Goal: Task Accomplishment & Management: Manage account settings

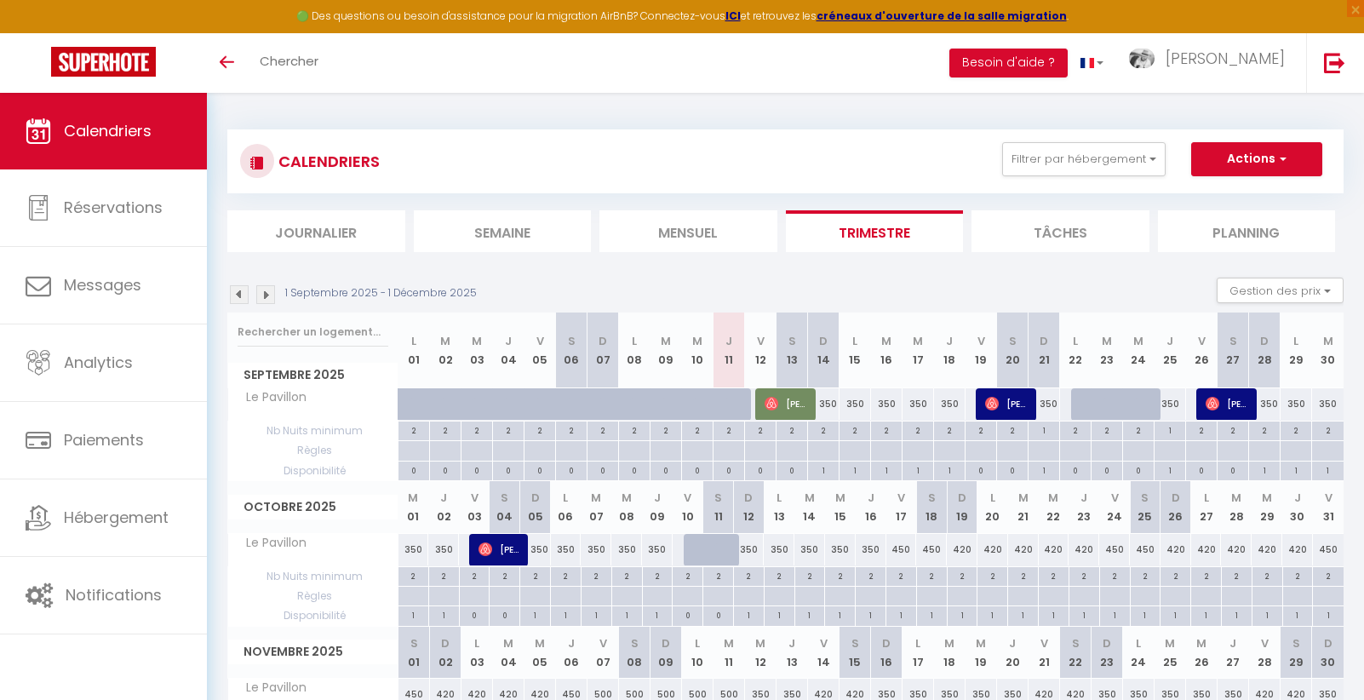
click at [235, 294] on img at bounding box center [239, 294] width 19 height 19
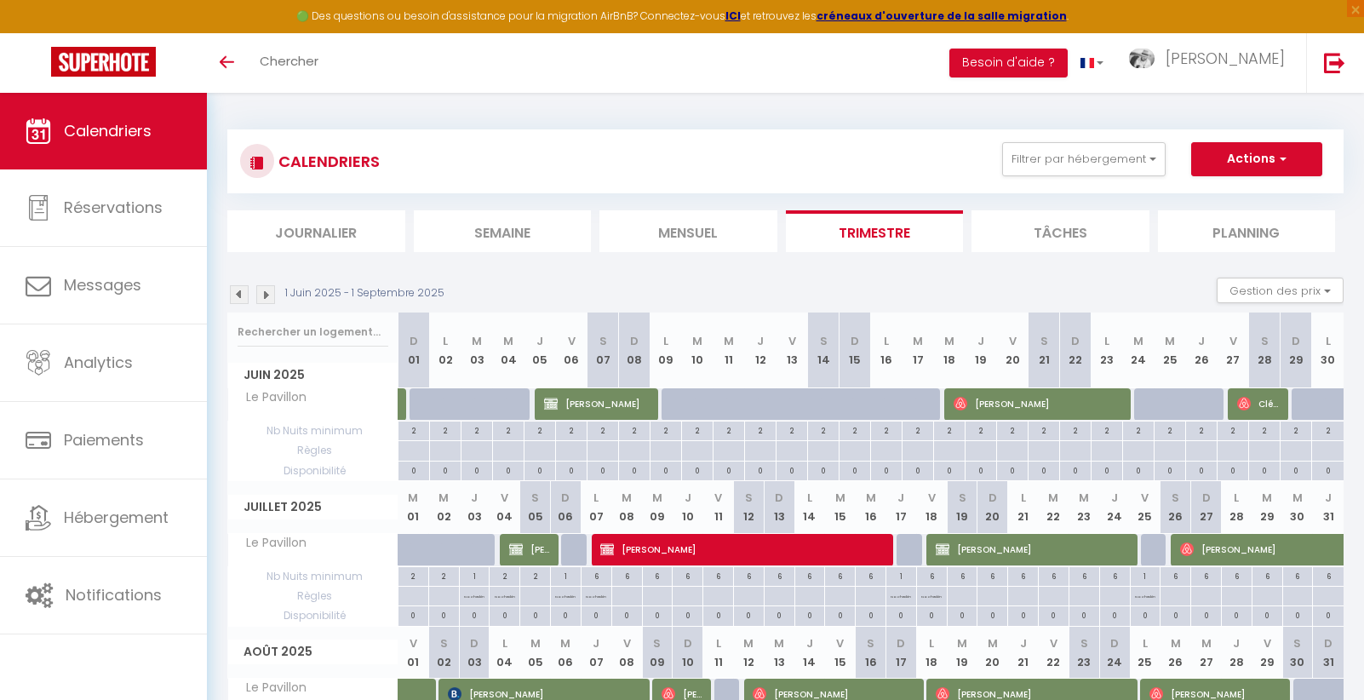
scroll to position [141, 0]
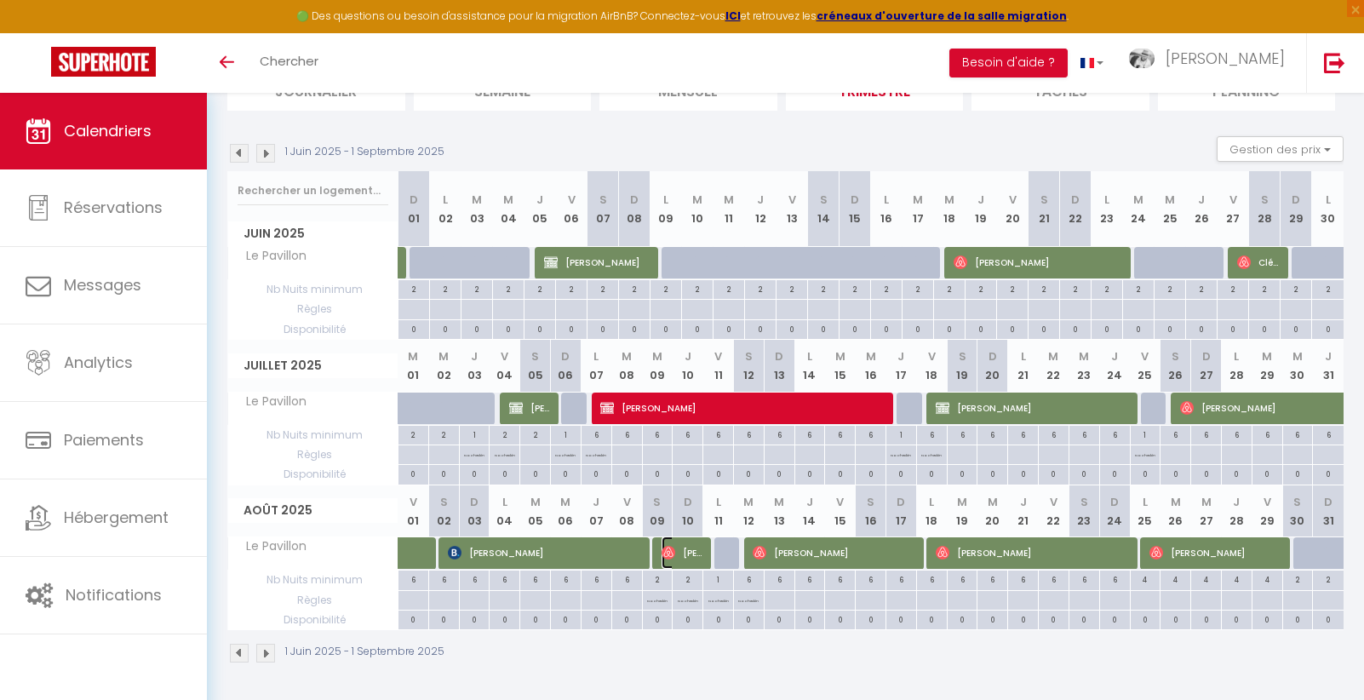
click at [685, 555] on span "Francoise Tafforin" at bounding box center [682, 552] width 42 height 32
select select "OK"
select select "0"
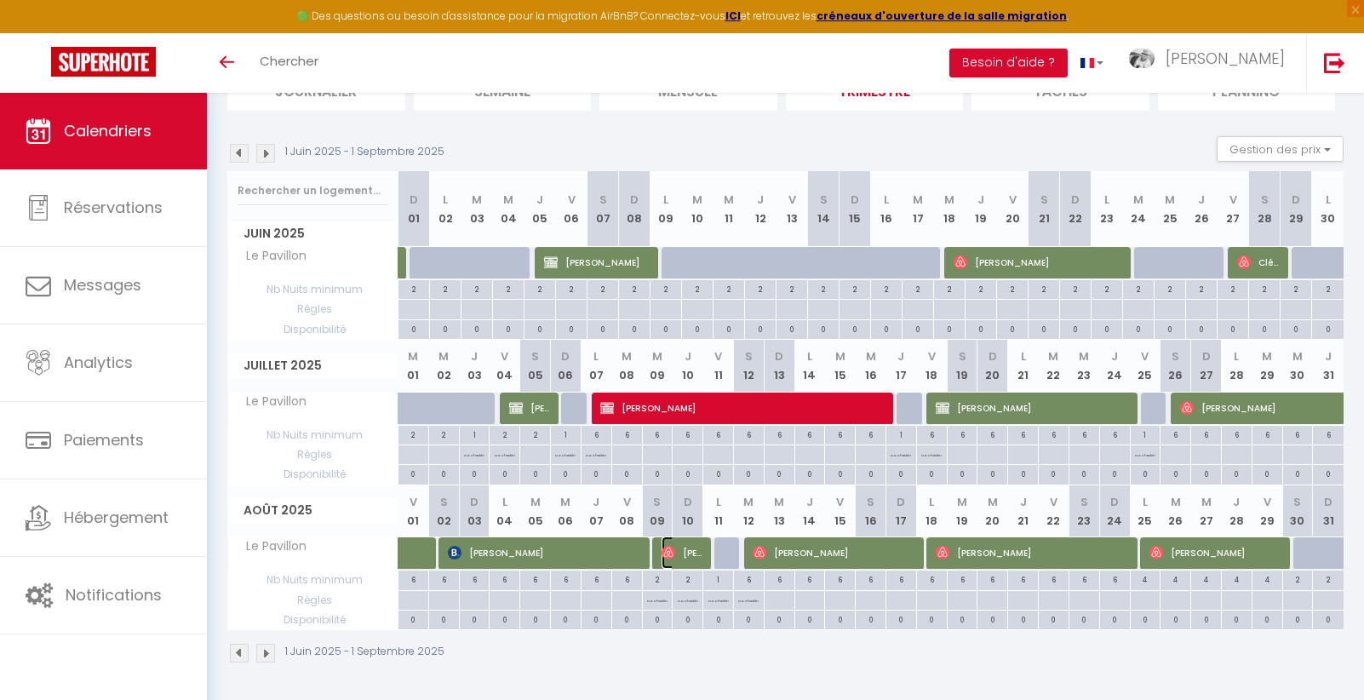
select select "1"
select select
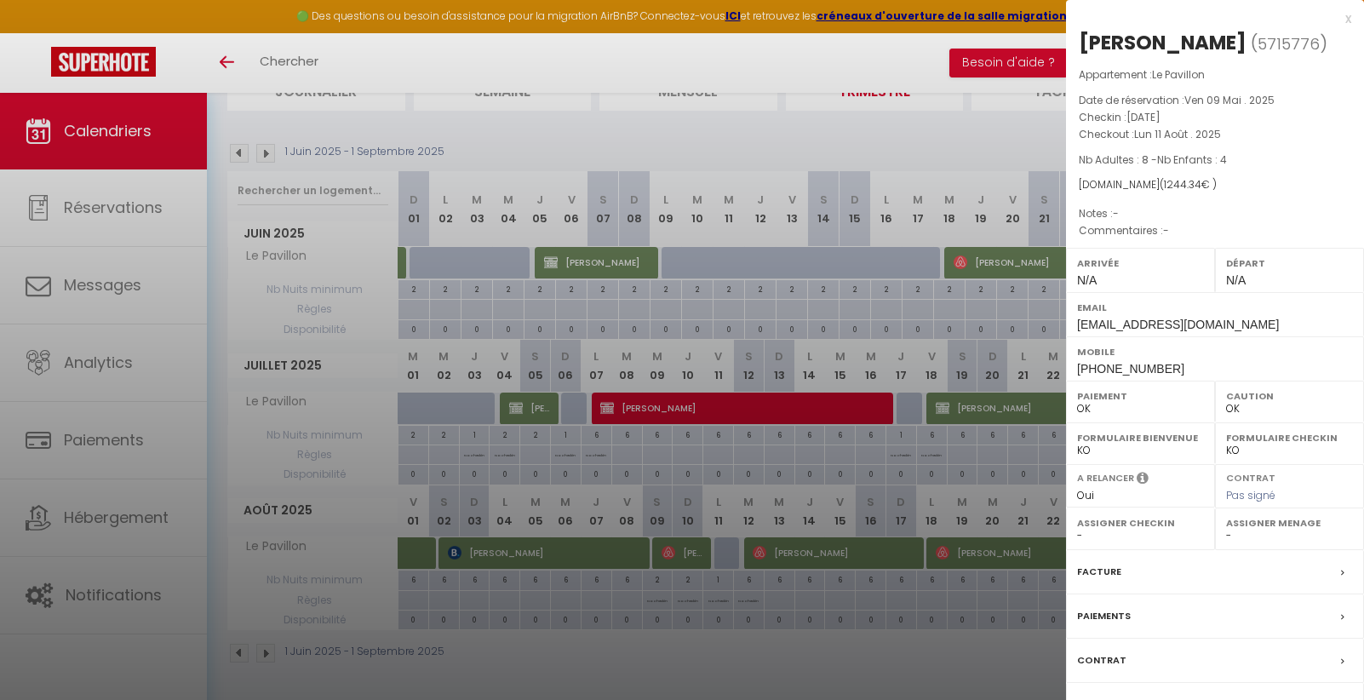
click at [1108, 565] on label "Facture" at bounding box center [1099, 572] width 44 height 18
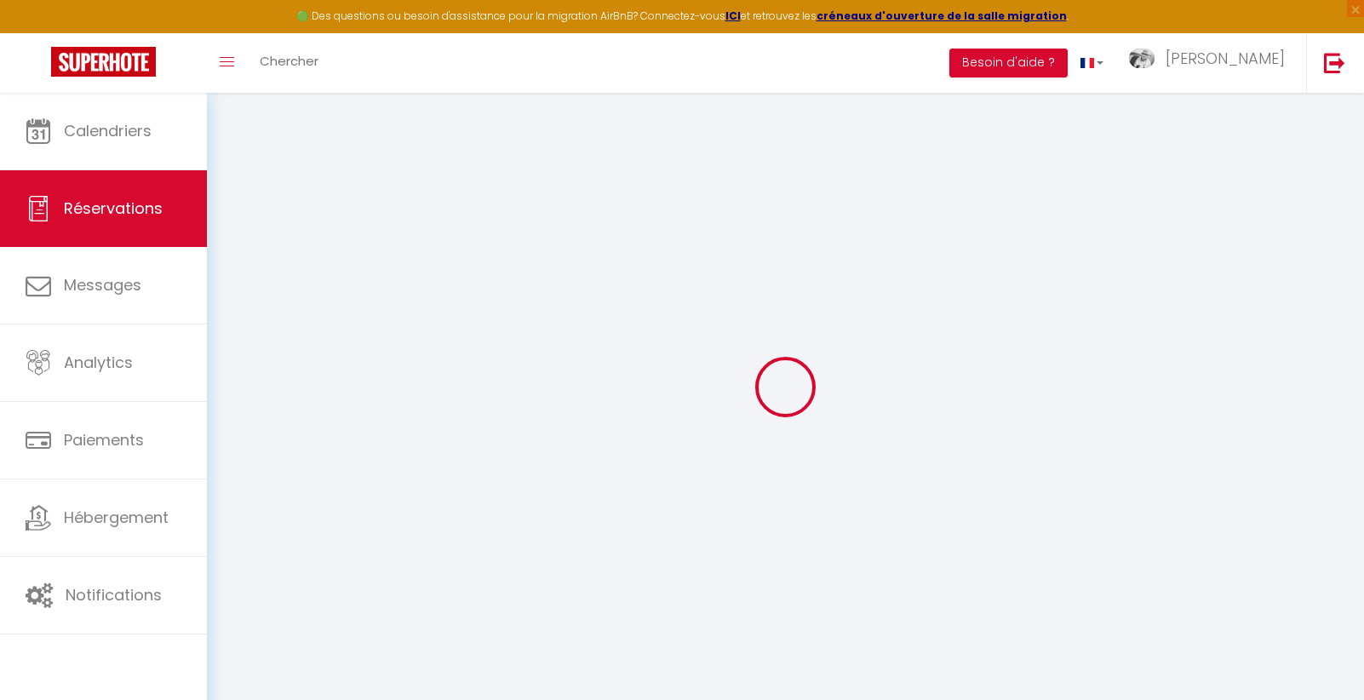
select select
checkbox input "false"
select select
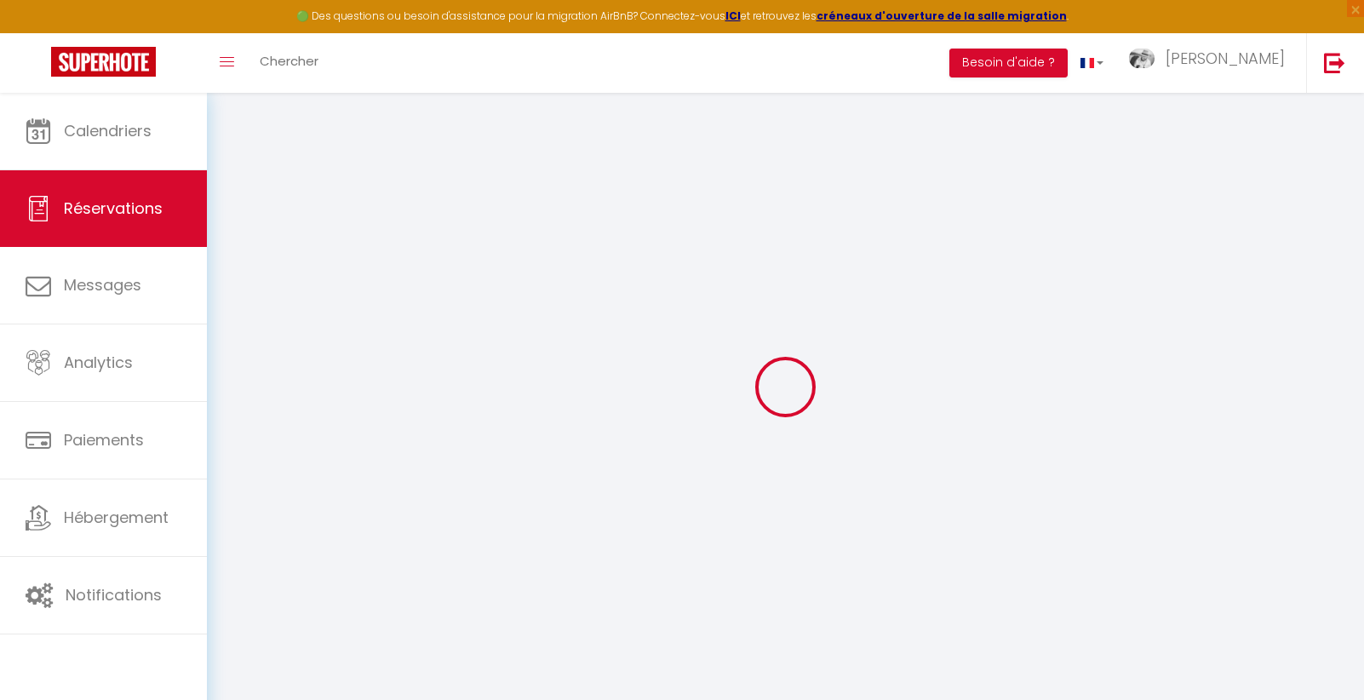
select select
checkbox input "false"
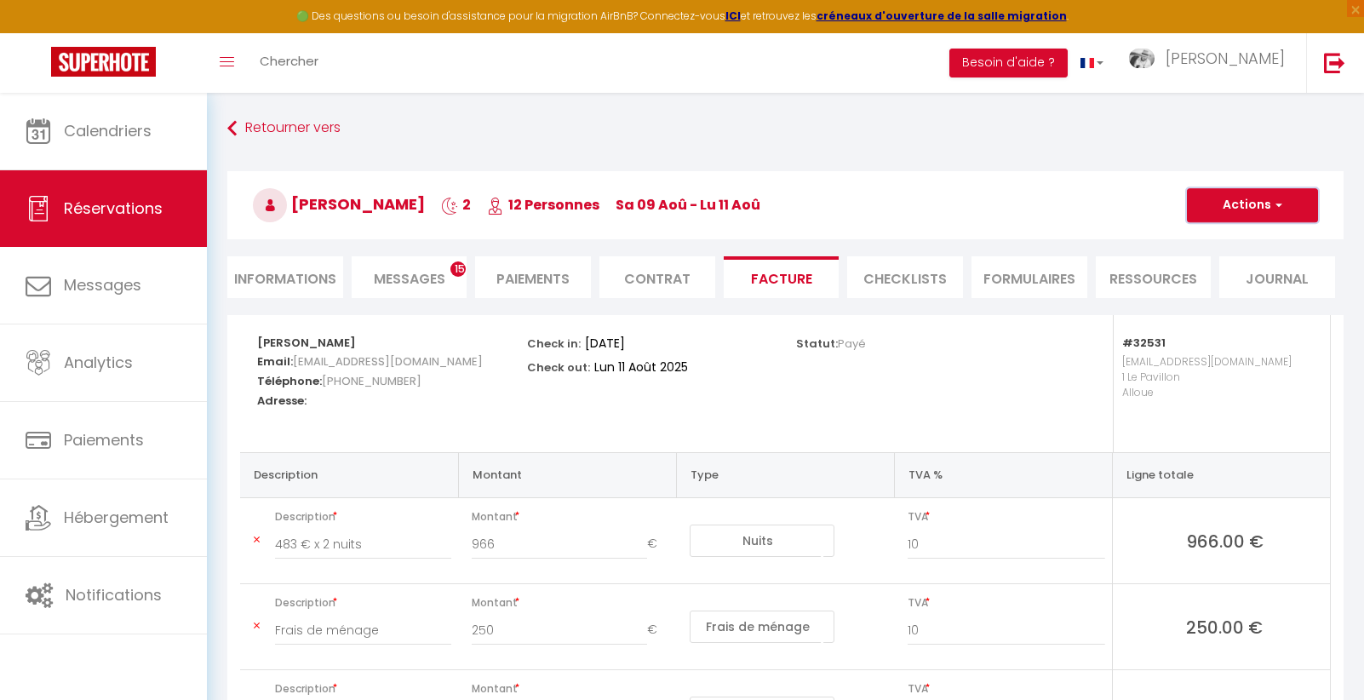
click at [1222, 211] on button "Actions" at bounding box center [1252, 205] width 131 height 34
click at [1195, 264] on link "Aperçu et éditer" at bounding box center [1239, 265] width 143 height 22
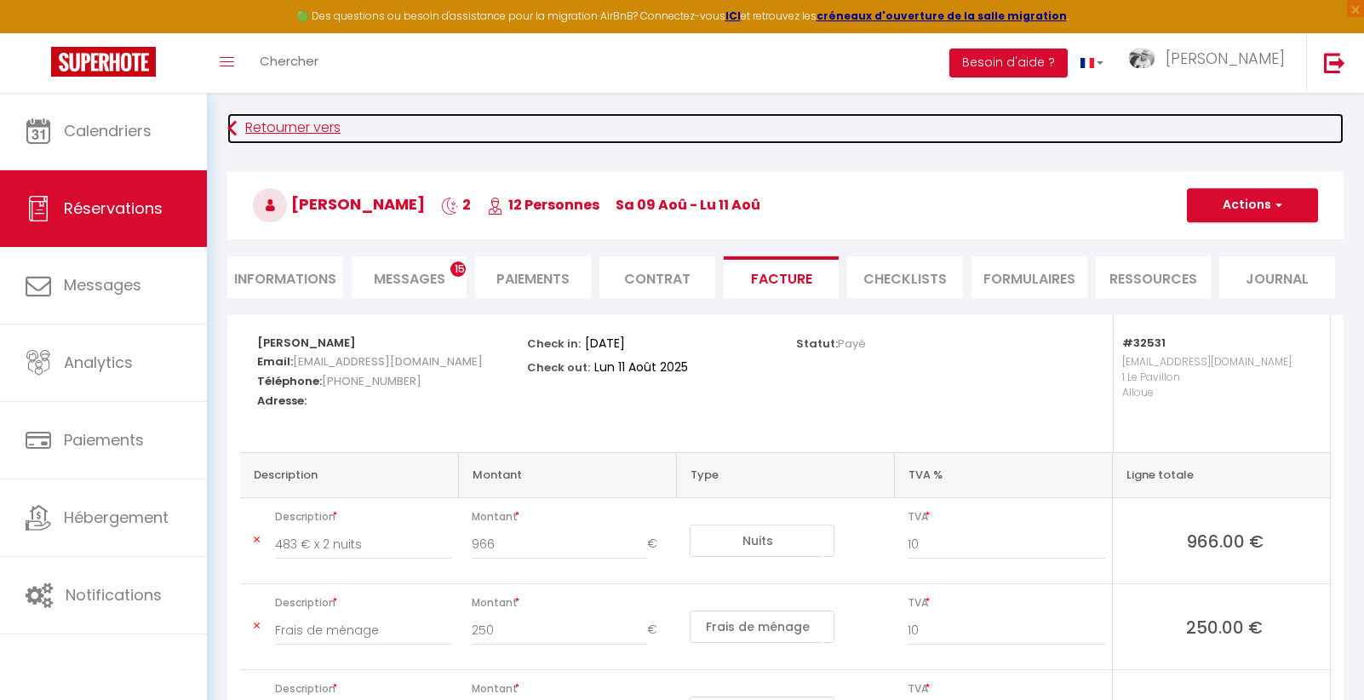
click at [259, 123] on link "Retourner vers" at bounding box center [785, 128] width 1116 height 31
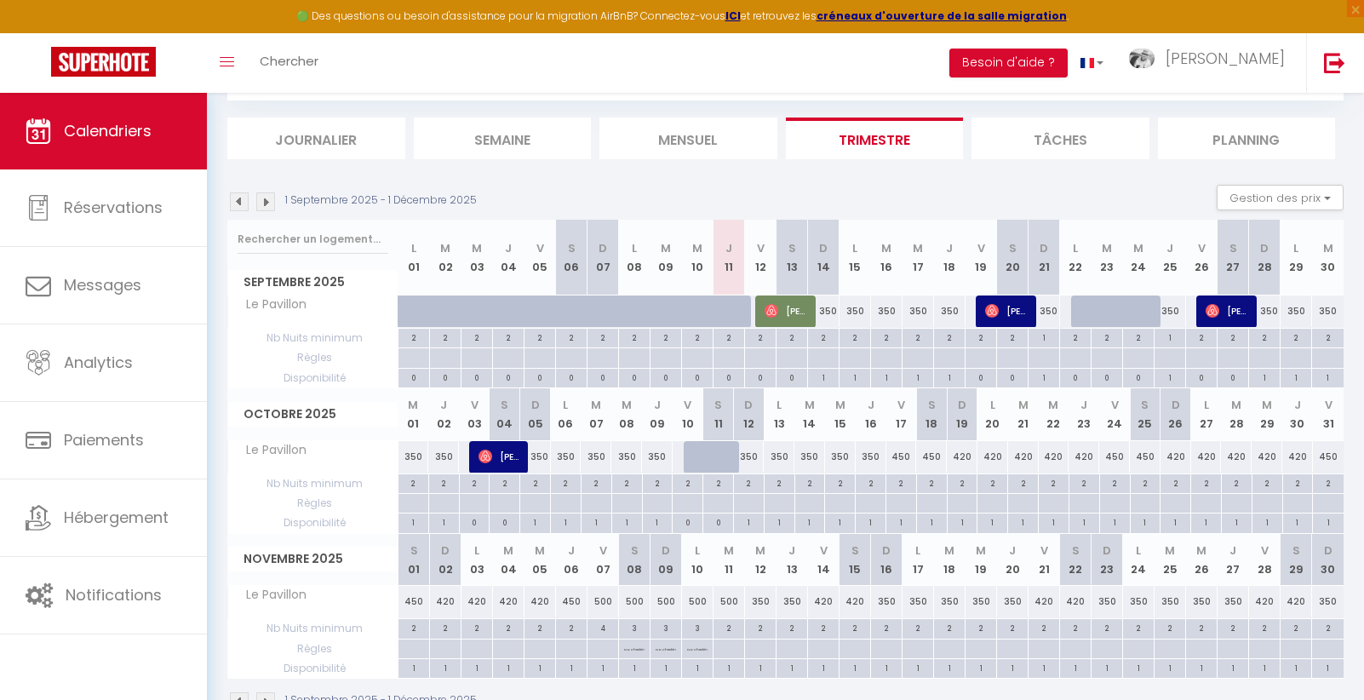
scroll to position [141, 0]
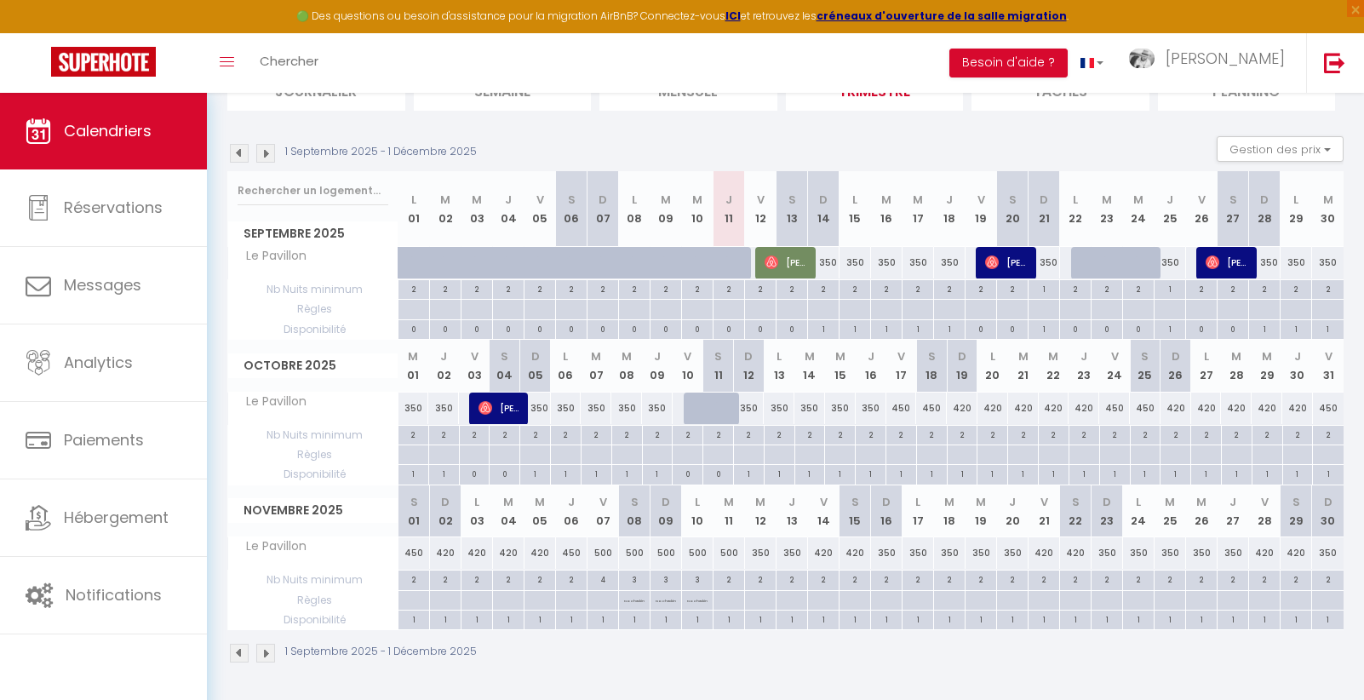
click at [243, 654] on img at bounding box center [239, 653] width 19 height 19
select select
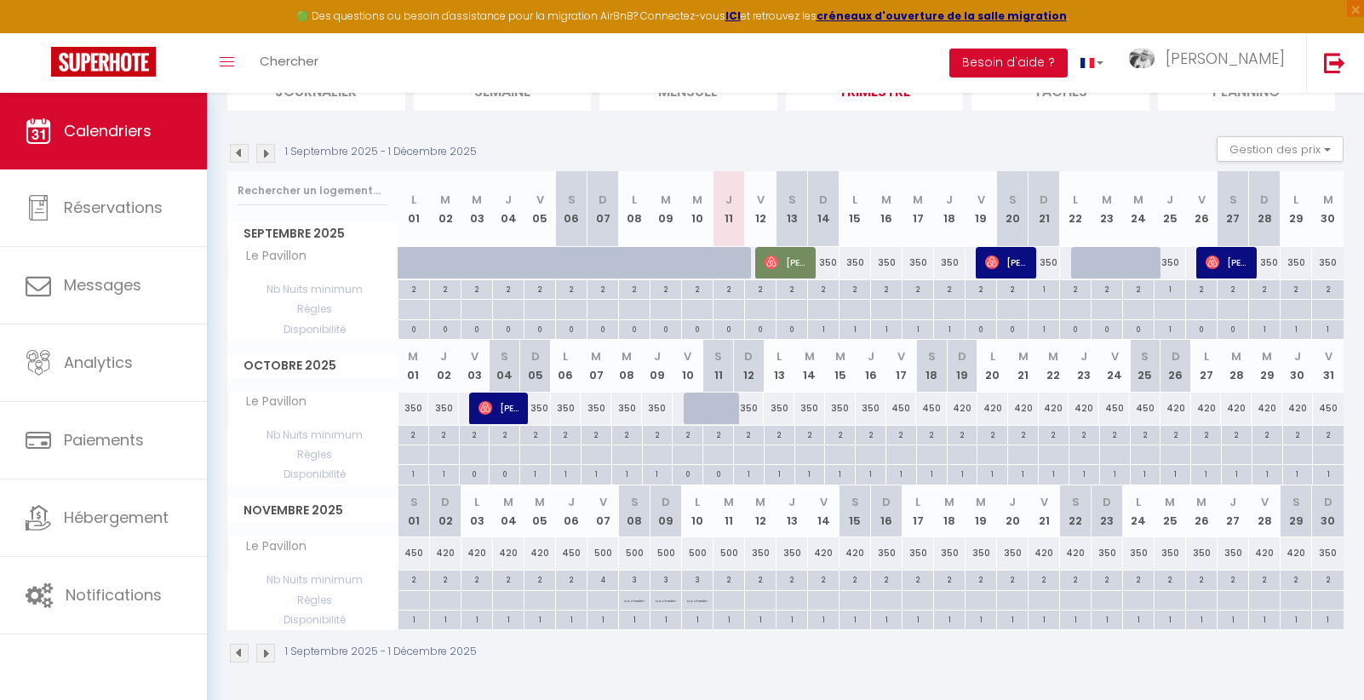
select select
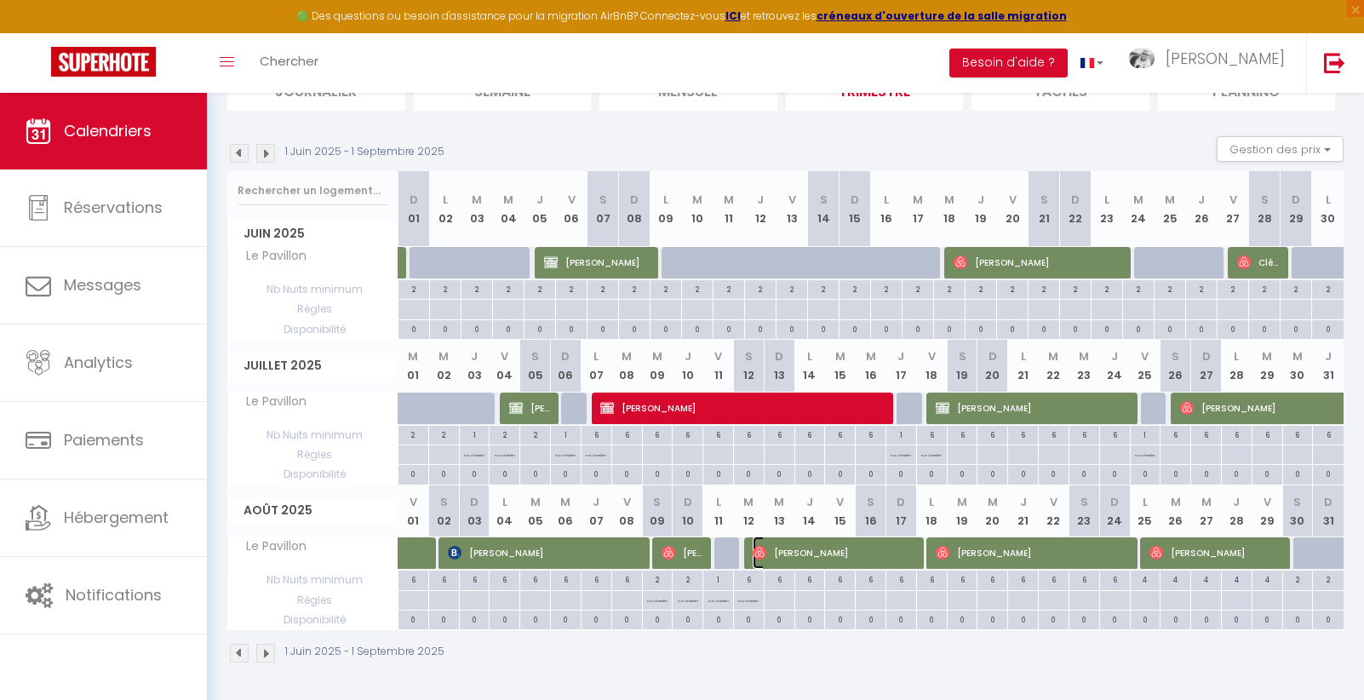
click at [794, 551] on span "Marion Claeys" at bounding box center [837, 552] width 168 height 32
select select "OK"
select select "0"
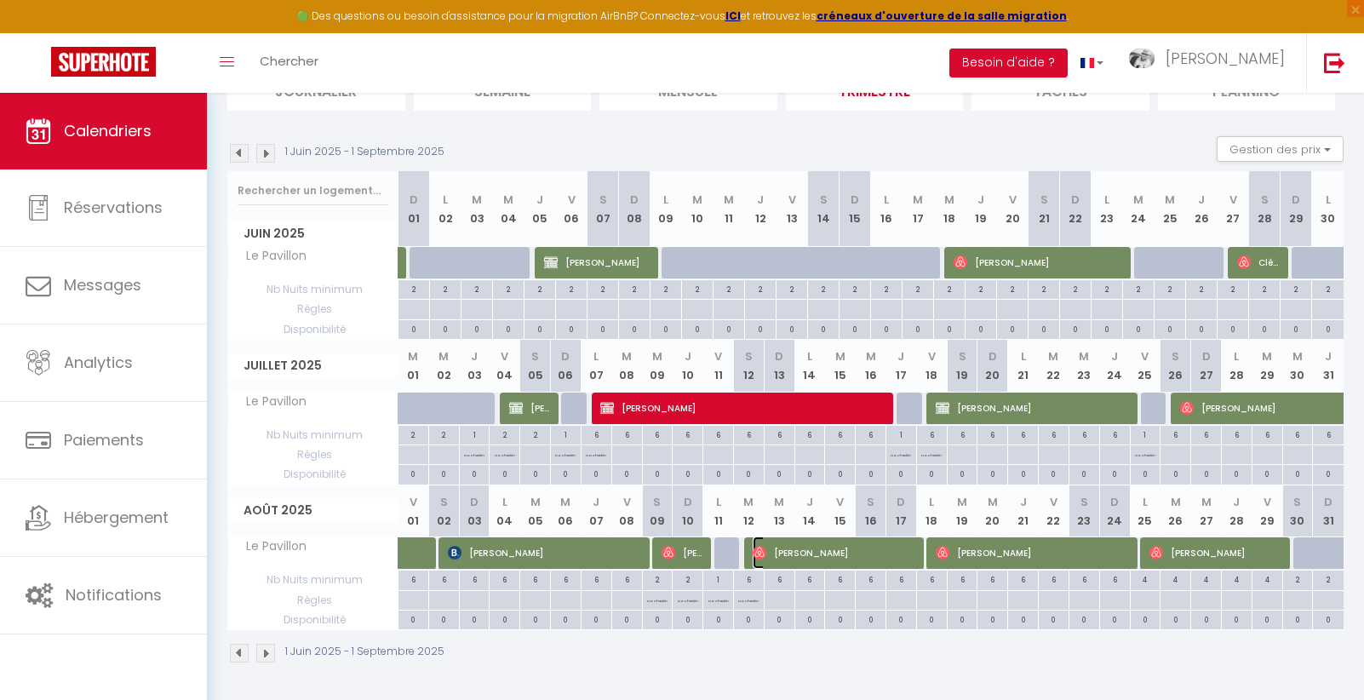
select select "1"
select select
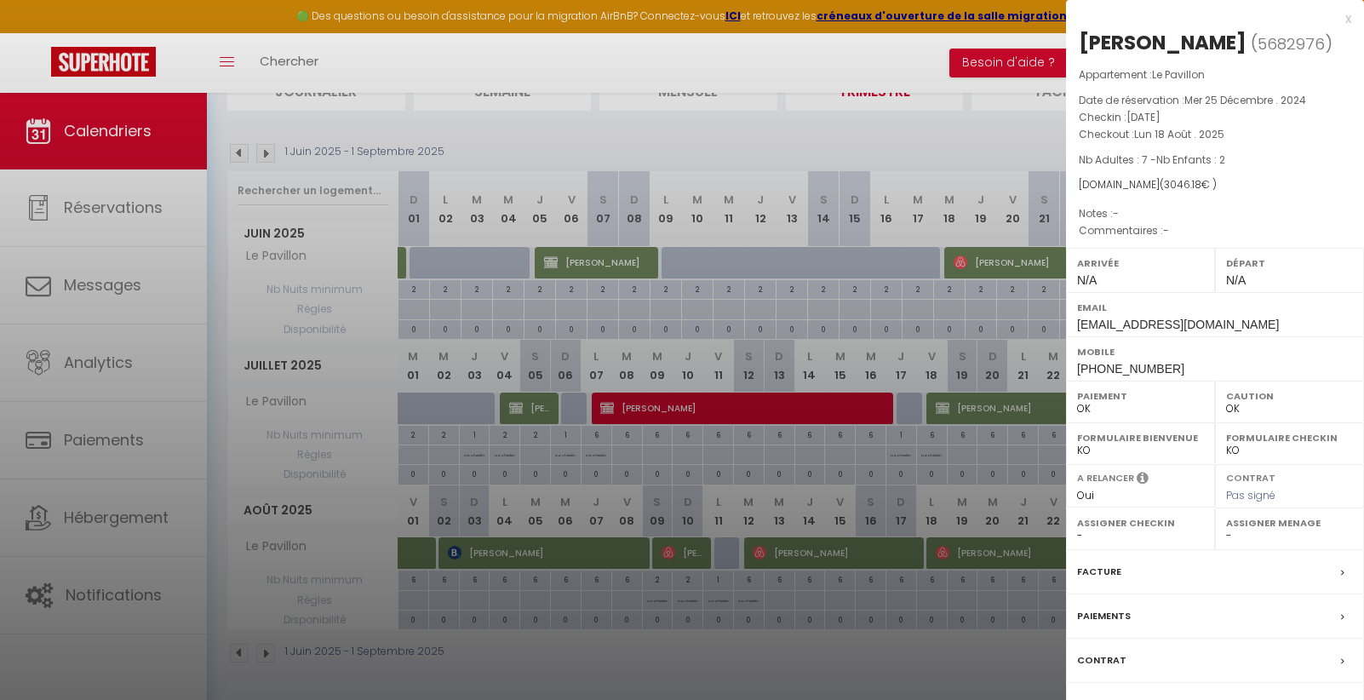
click at [1106, 579] on label "Facture" at bounding box center [1099, 572] width 44 height 18
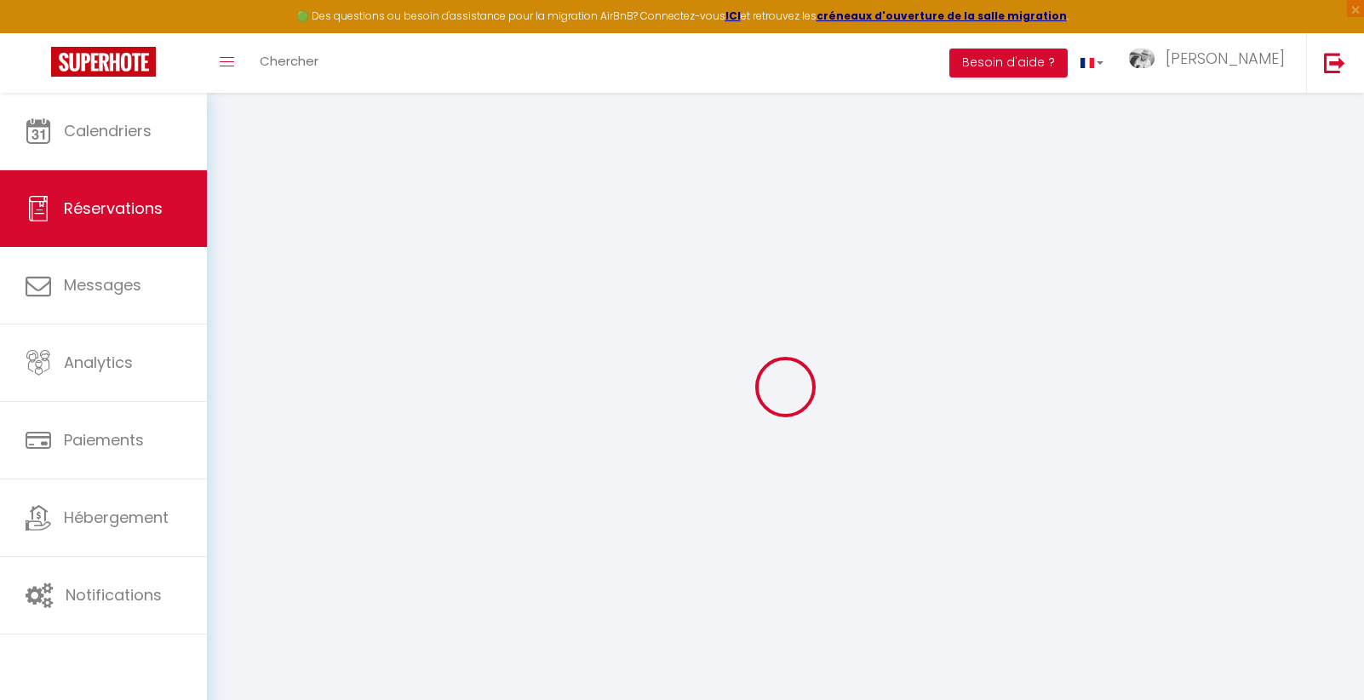
select select "cleaning"
select select "taxes"
select select
checkbox input "false"
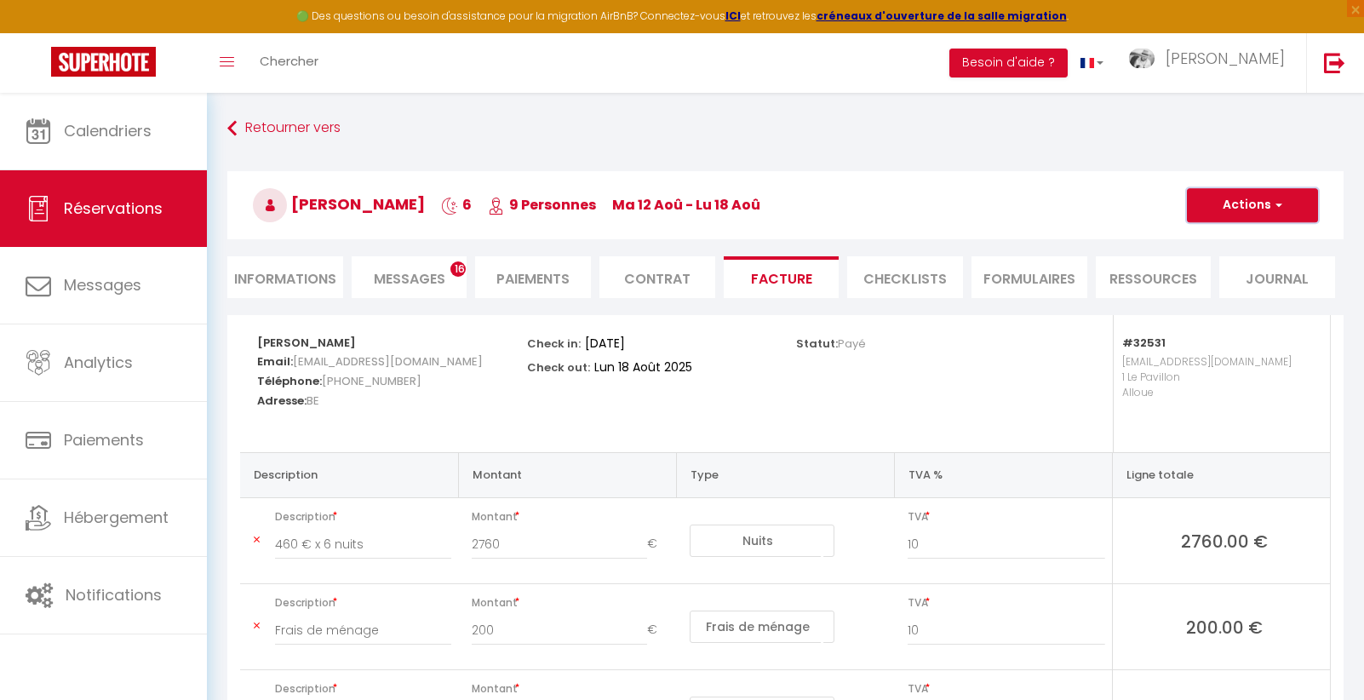
click at [1232, 201] on button "Actions" at bounding box center [1252, 205] width 131 height 34
click at [1204, 263] on link "Aperçu et éditer" at bounding box center [1239, 265] width 143 height 22
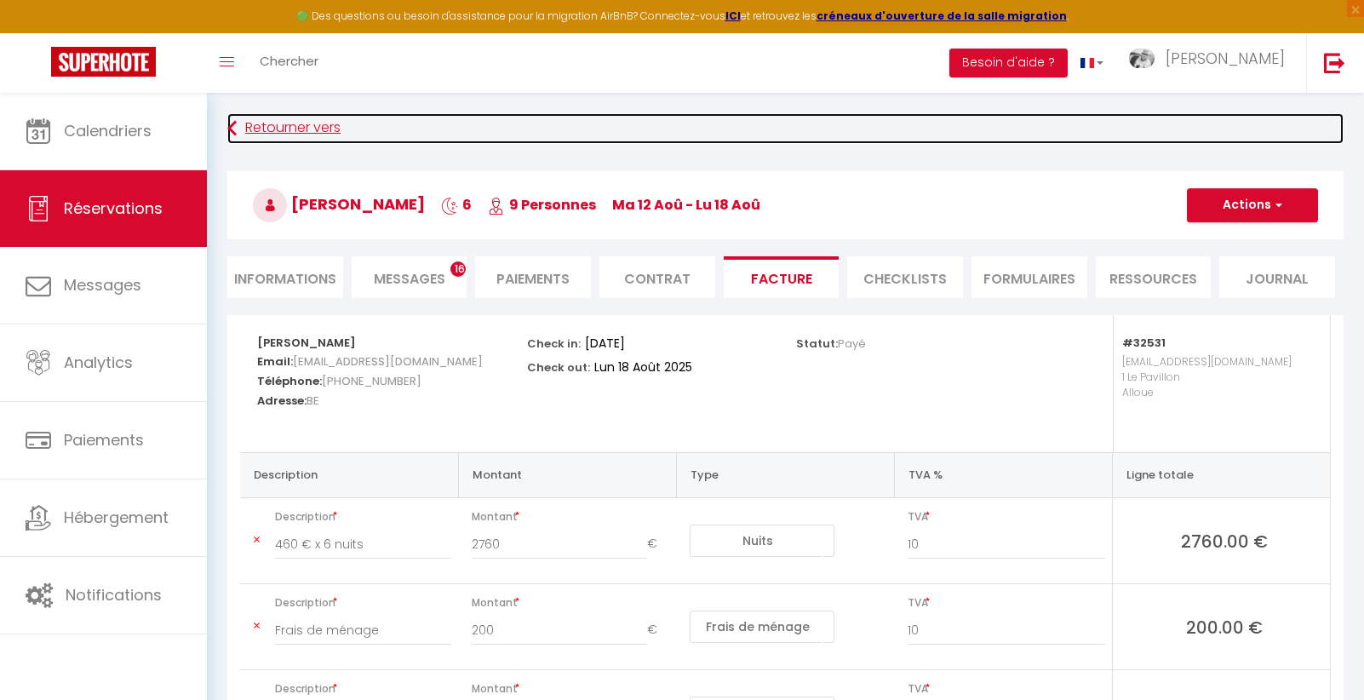
click at [241, 130] on link "Retourner vers" at bounding box center [785, 128] width 1116 height 31
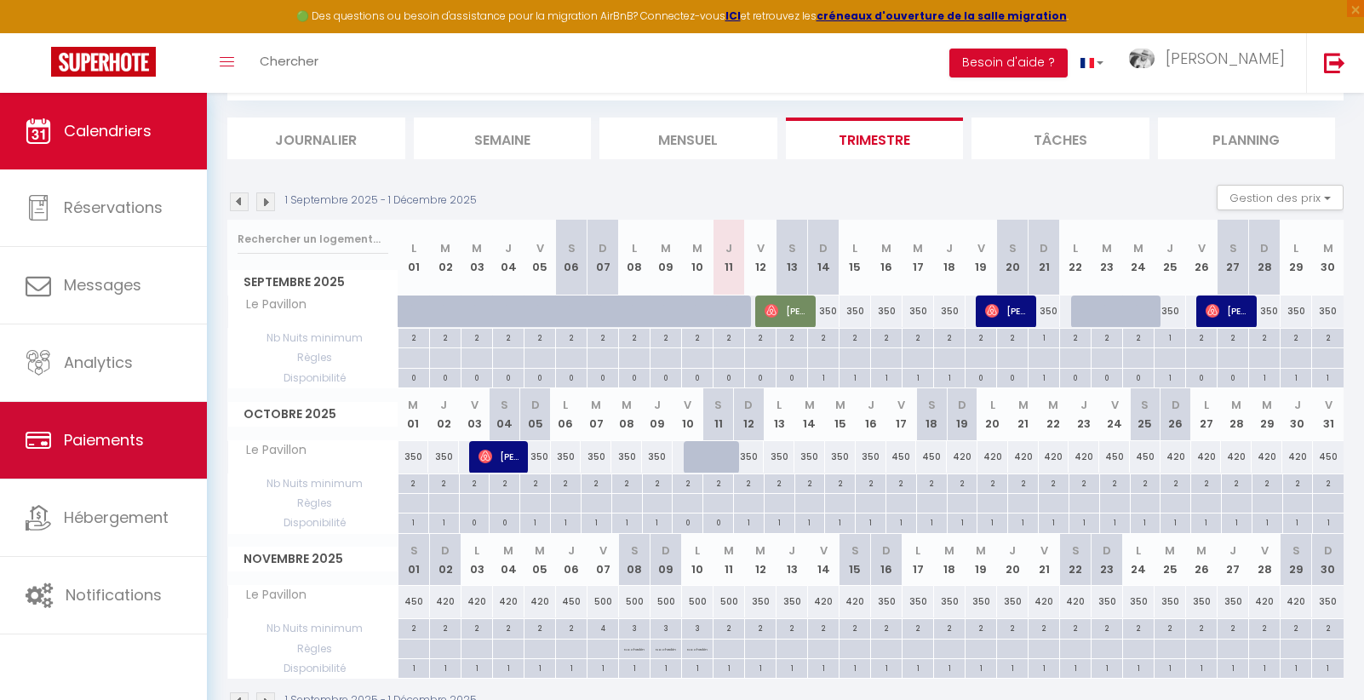
scroll to position [141, 0]
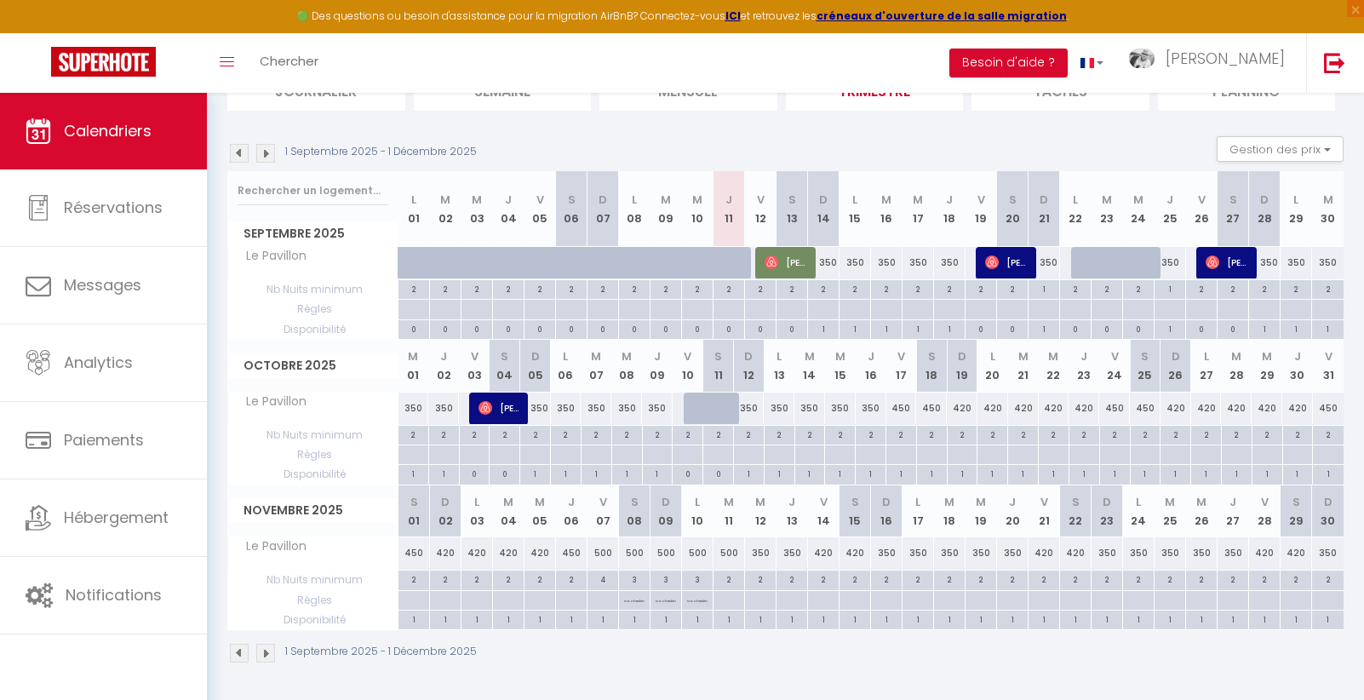
click at [241, 656] on img at bounding box center [239, 653] width 19 height 19
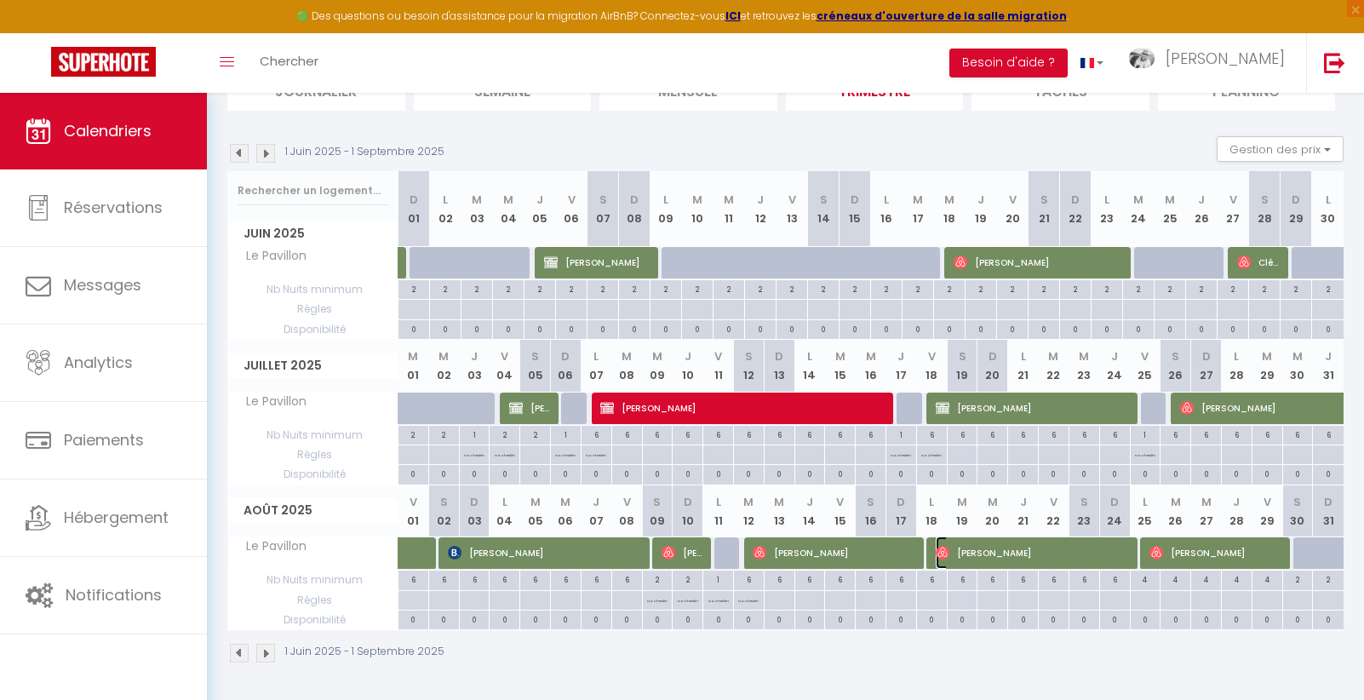
click at [1025, 555] on span "Pierre Ragas" at bounding box center [1035, 552] width 199 height 32
select select "OK"
select select "0"
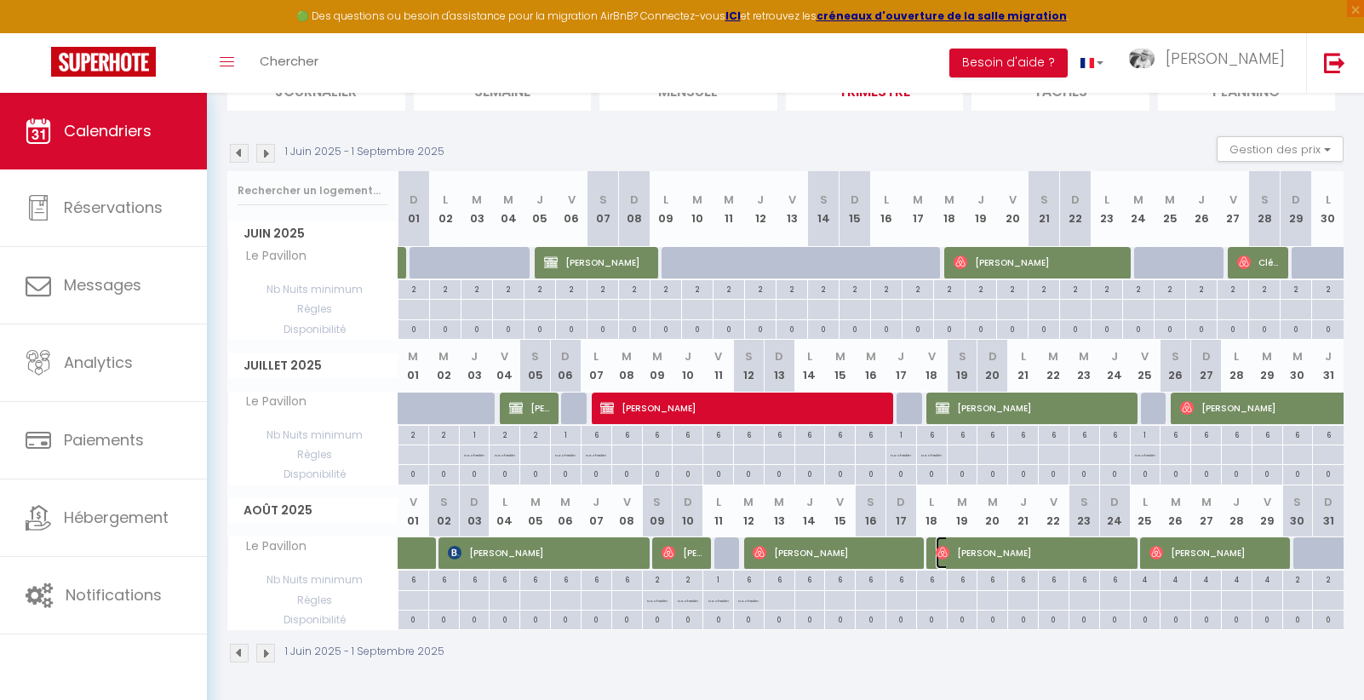
select select "1"
select select
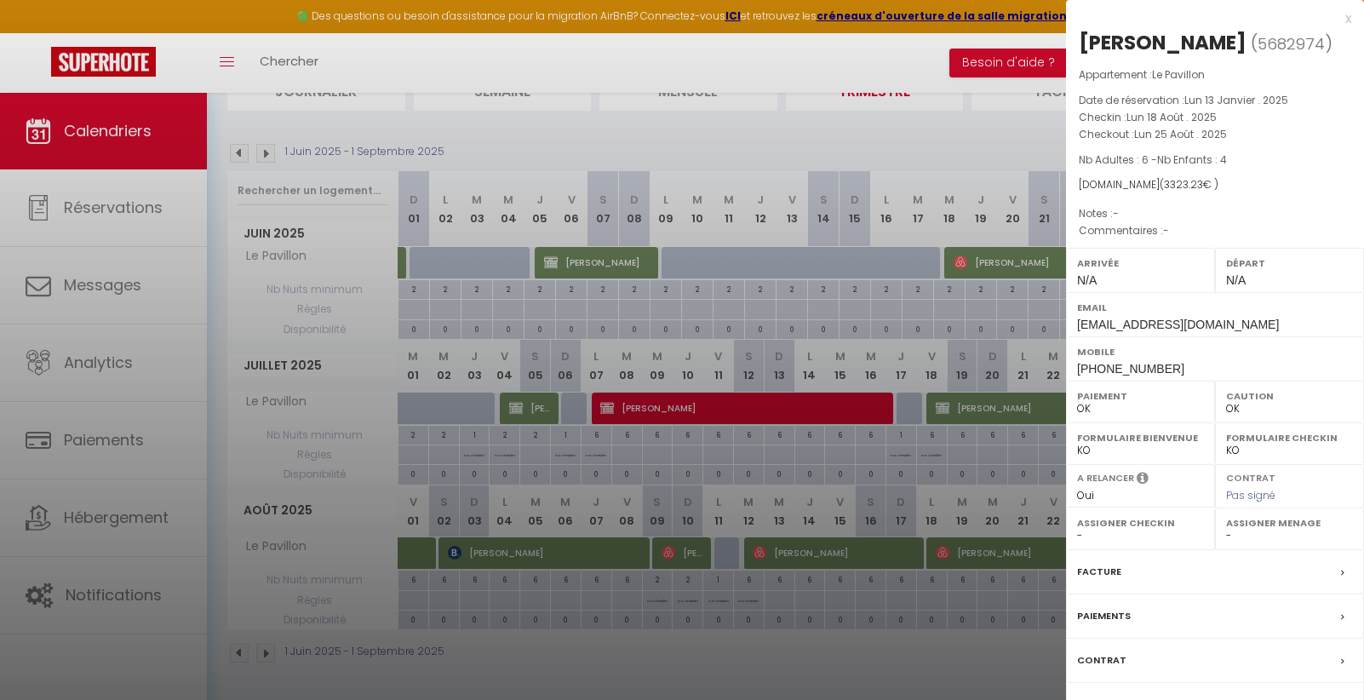
click at [1096, 572] on label "Facture" at bounding box center [1099, 572] width 44 height 18
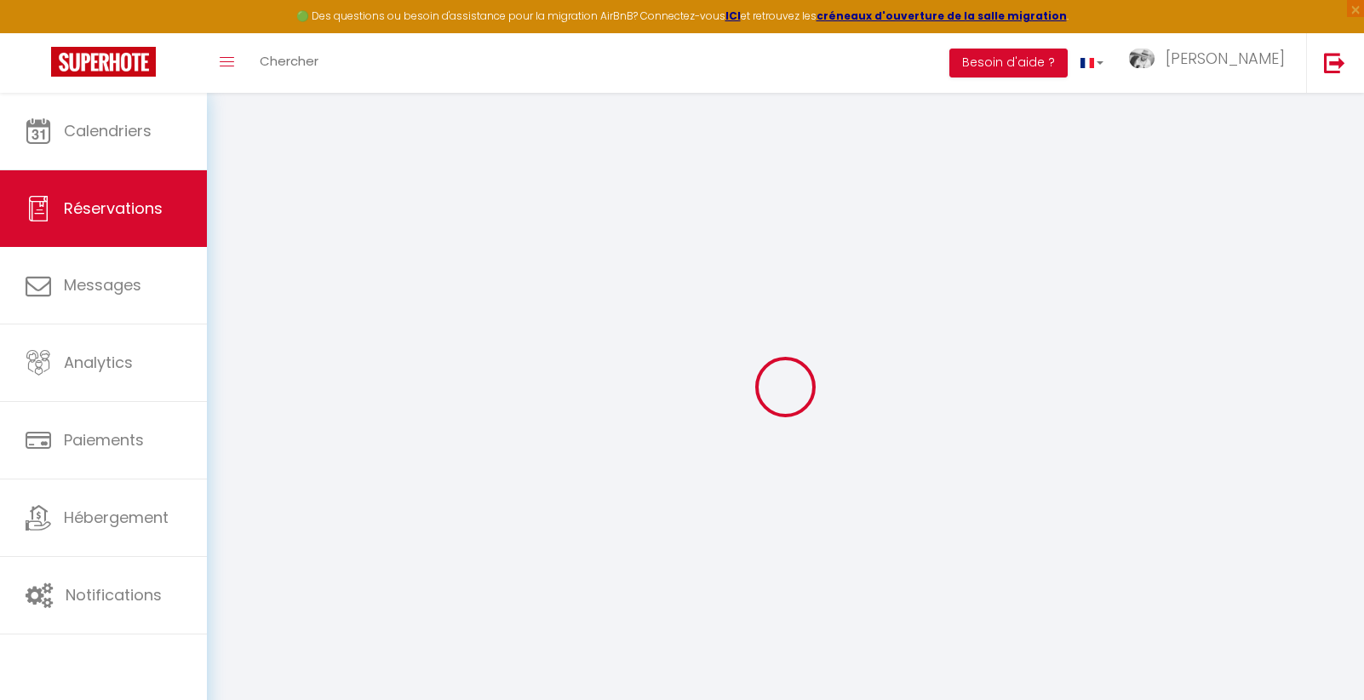
select select
checkbox input "false"
select select
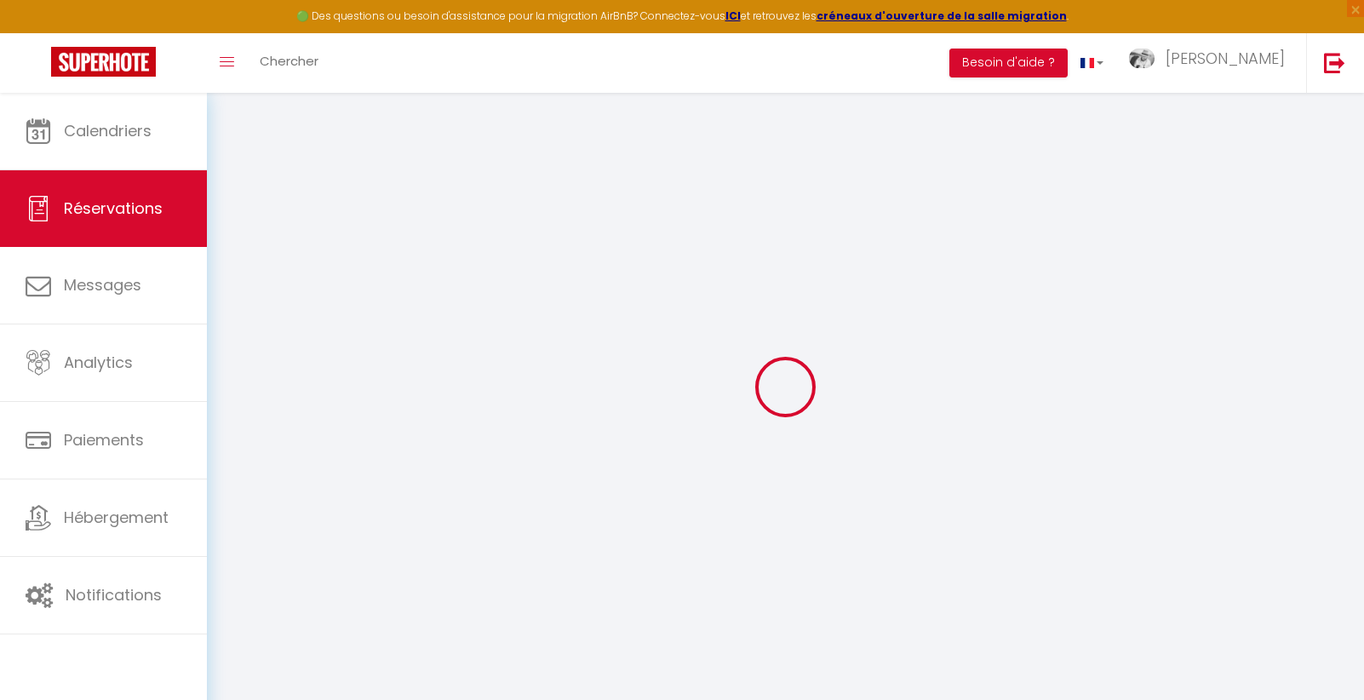
checkbox input "false"
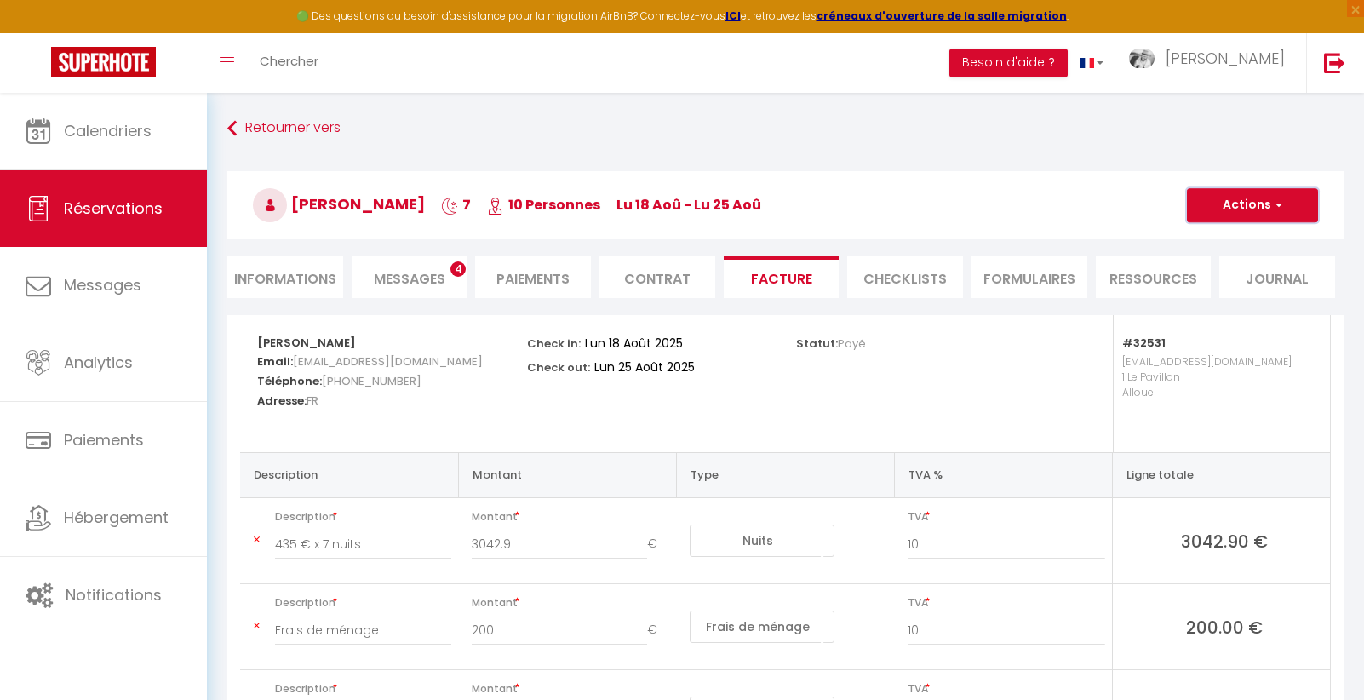
click at [1228, 206] on button "Actions" at bounding box center [1252, 205] width 131 height 34
click at [1201, 261] on link "Aperçu et éditer" at bounding box center [1239, 265] width 143 height 22
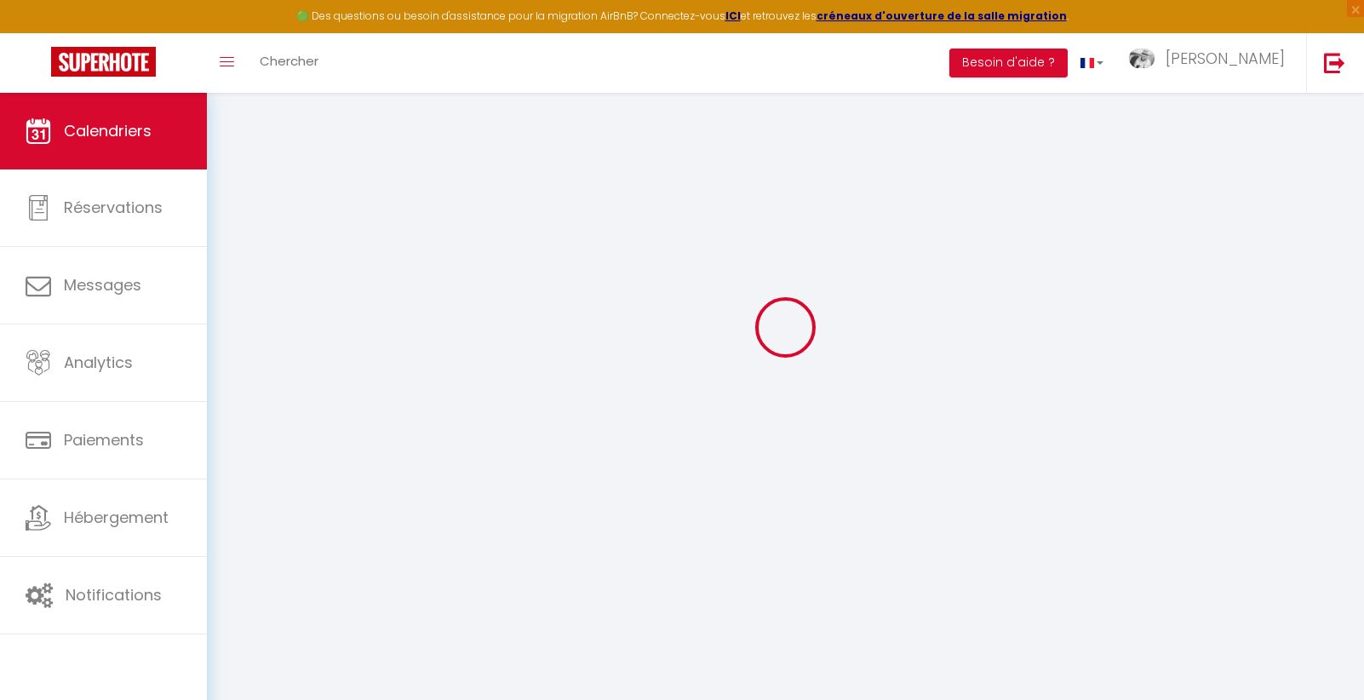
scroll to position [93, 0]
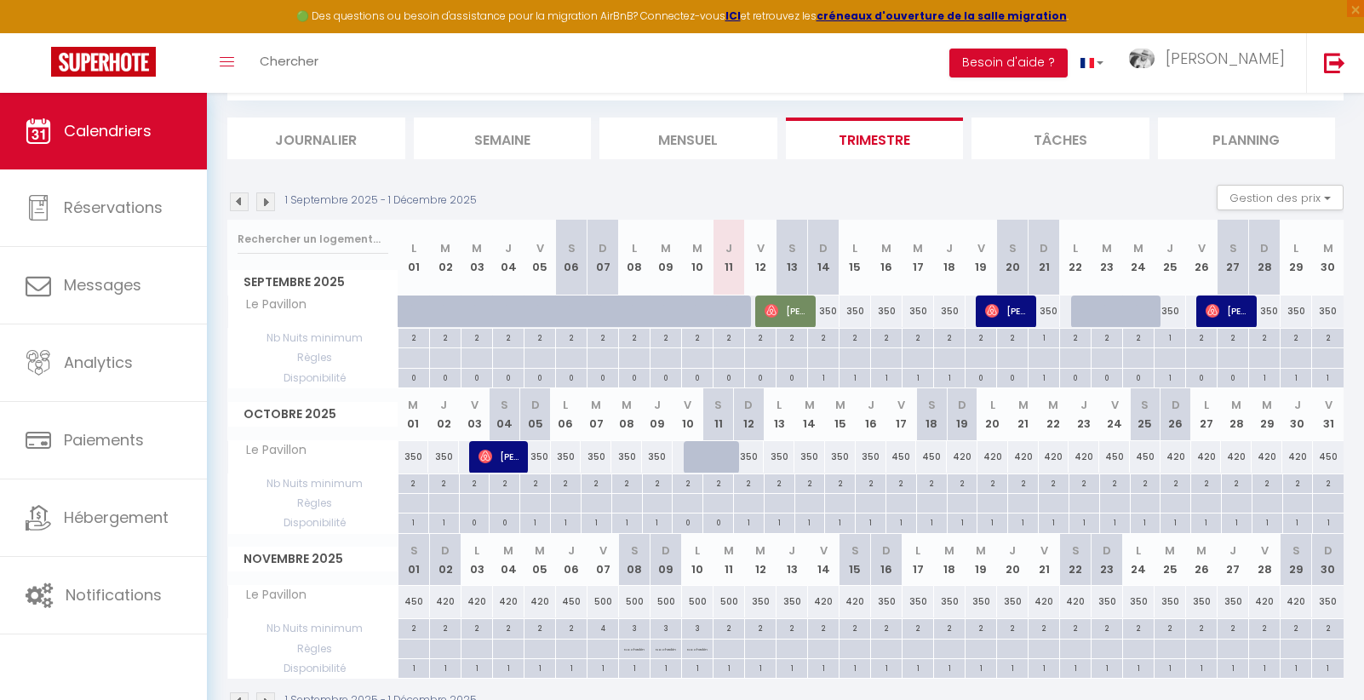
click at [241, 199] on img at bounding box center [239, 201] width 19 height 19
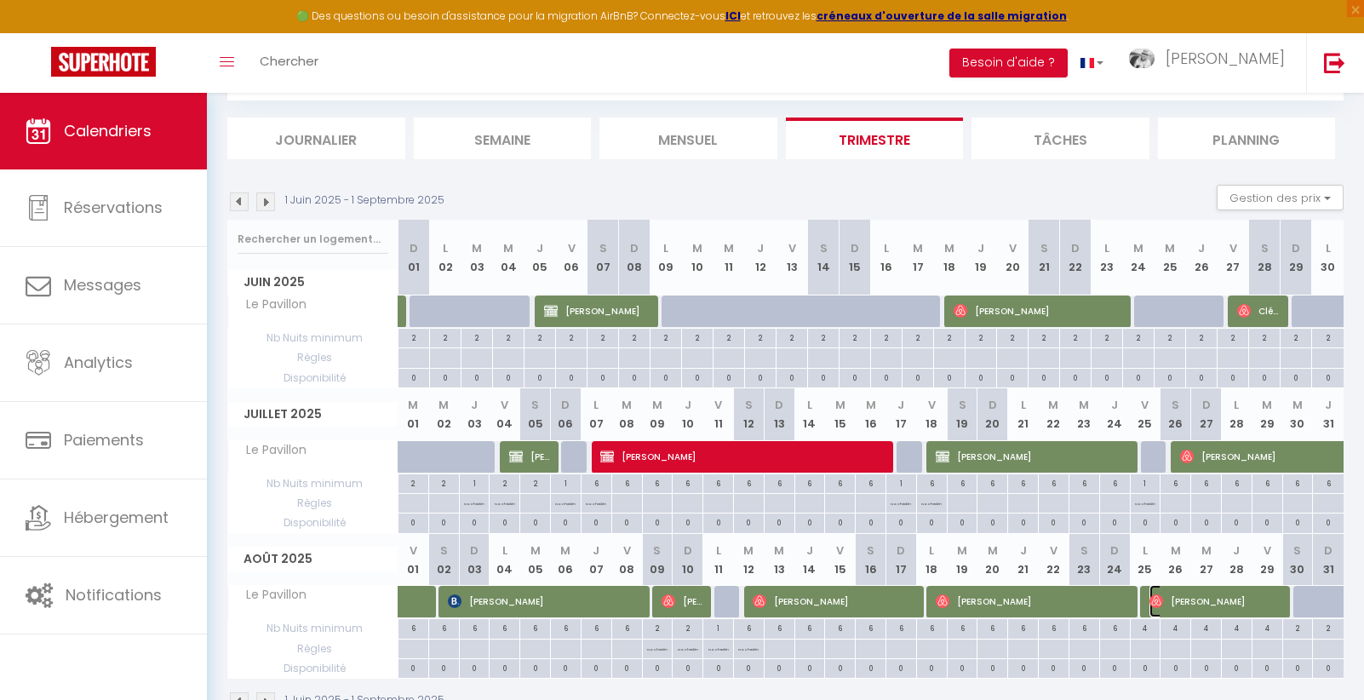
click at [1210, 601] on span "Bryn Dunn" at bounding box center [1217, 601] width 136 height 32
select select "OK"
select select "0"
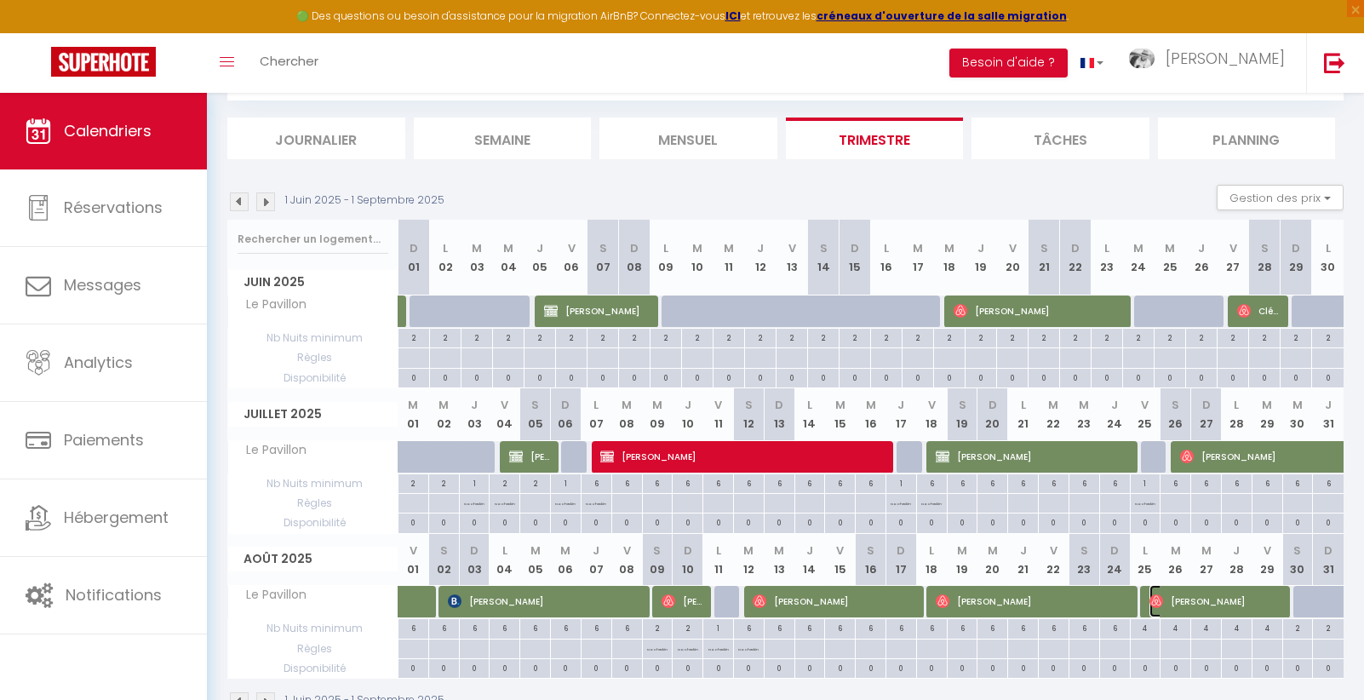
select select "1"
select select
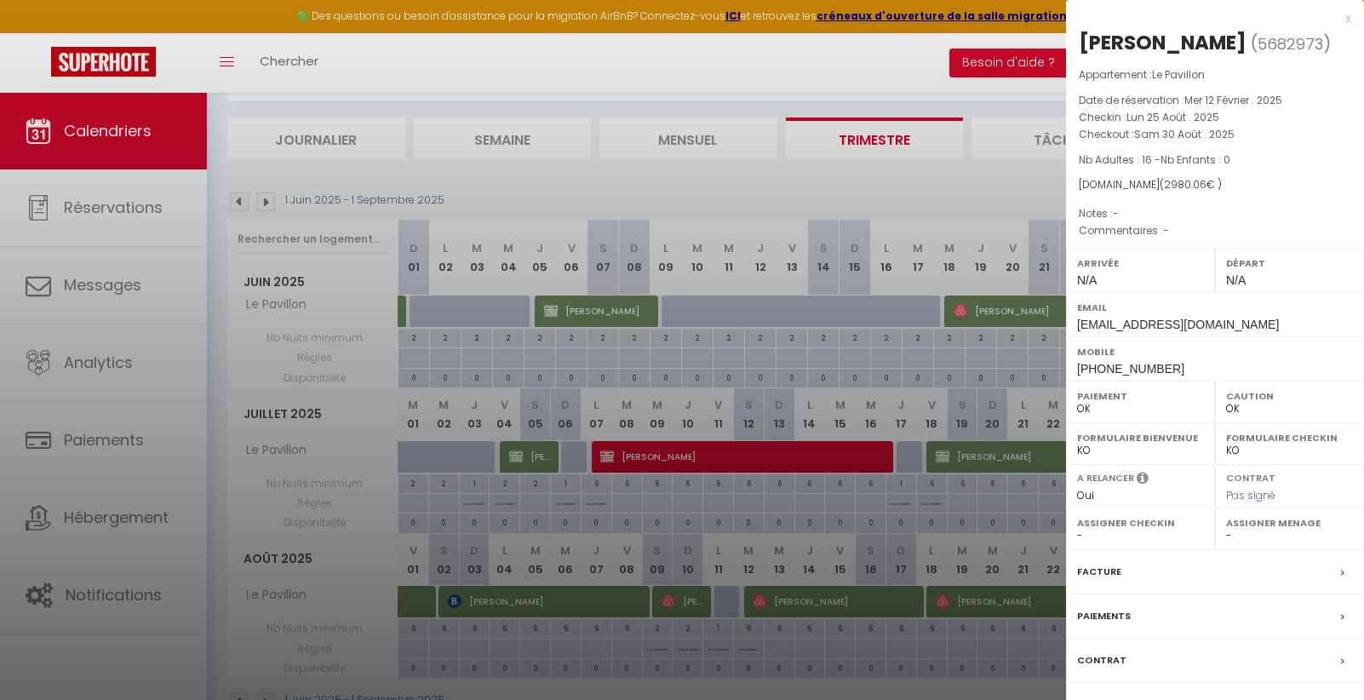
click at [1085, 567] on label "Facture" at bounding box center [1099, 572] width 44 height 18
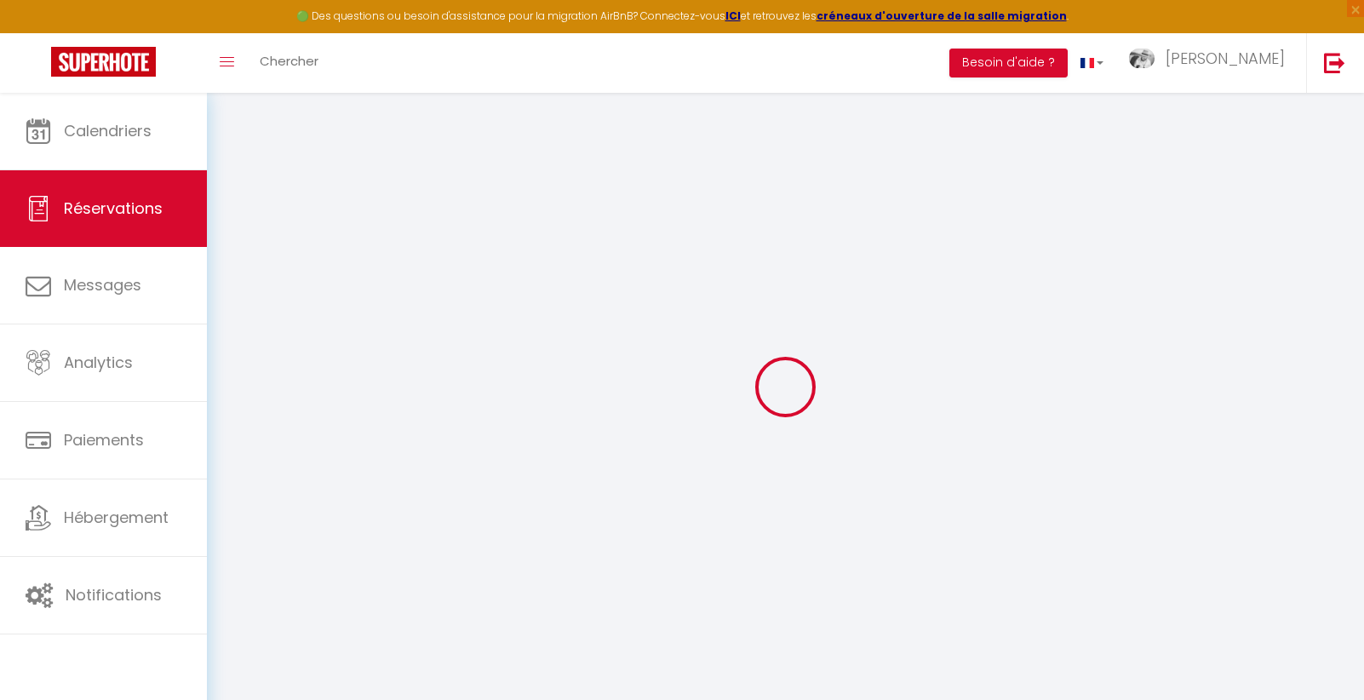
select select "cleaning"
select select "taxes"
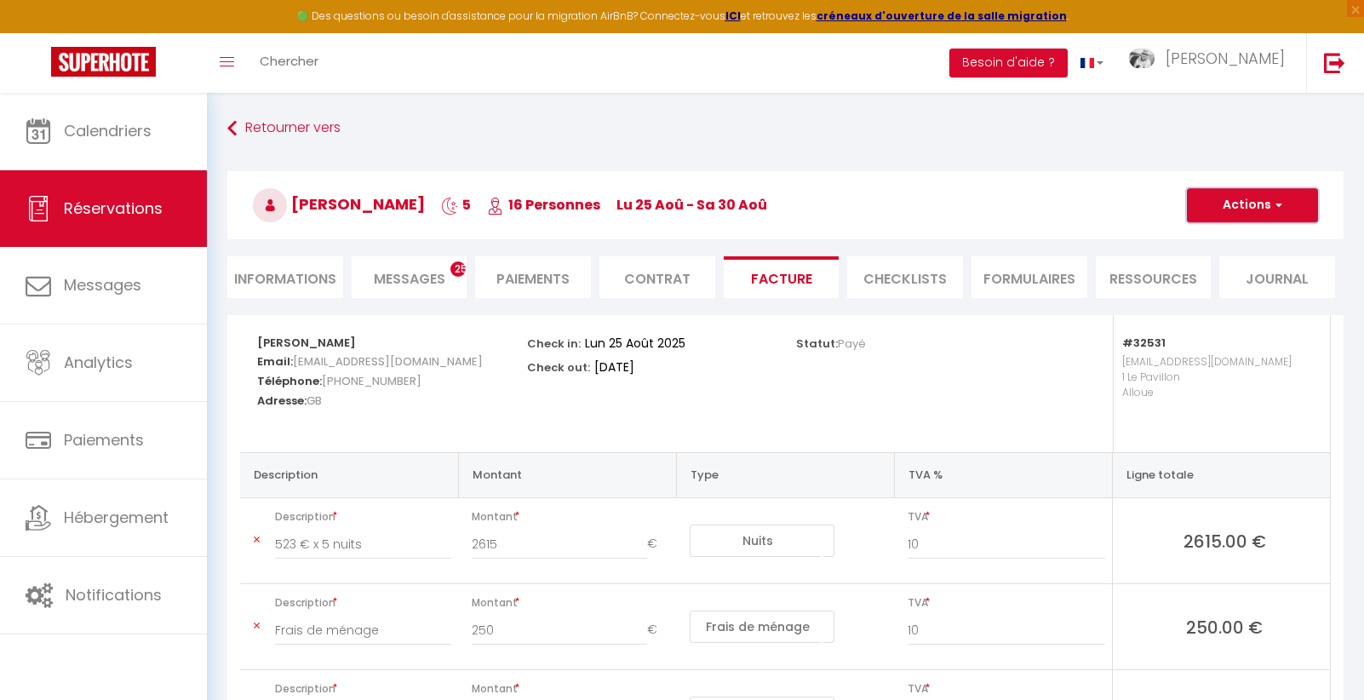
click at [1244, 205] on button "Actions" at bounding box center [1252, 205] width 131 height 34
click at [1188, 262] on link "Aperçu et éditer" at bounding box center [1239, 265] width 143 height 22
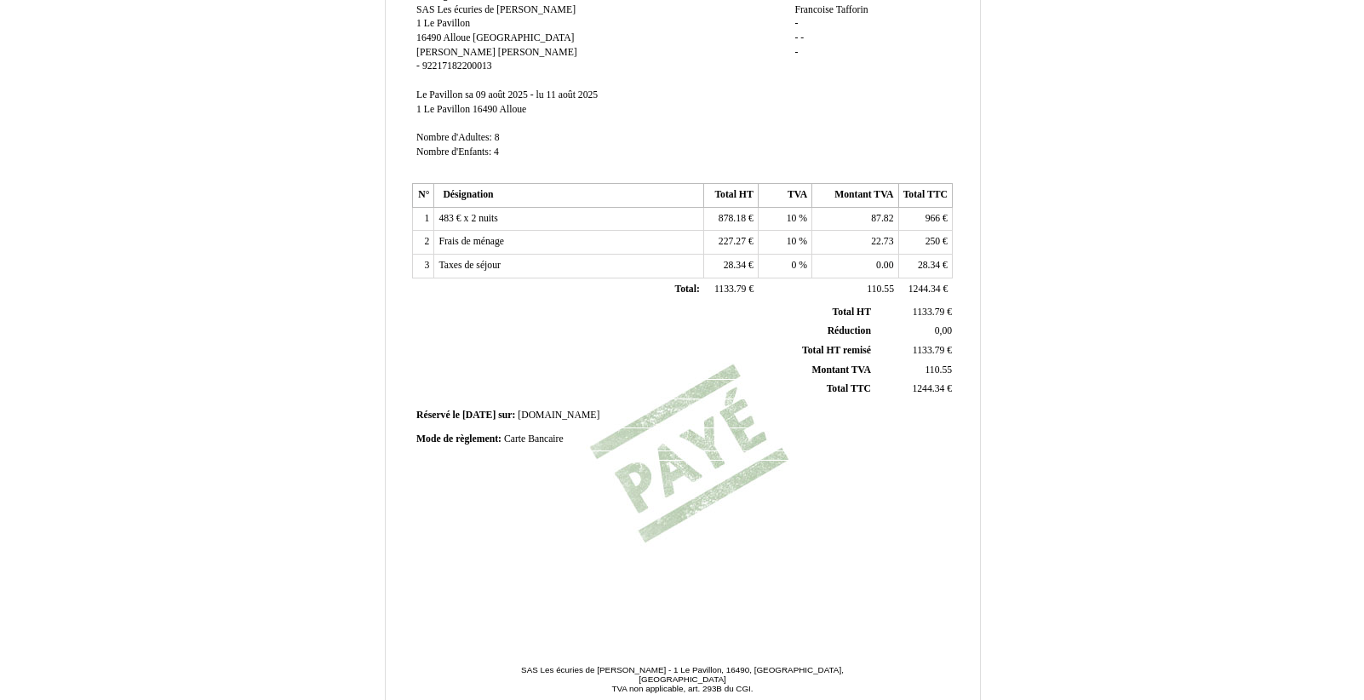
scroll to position [328, 0]
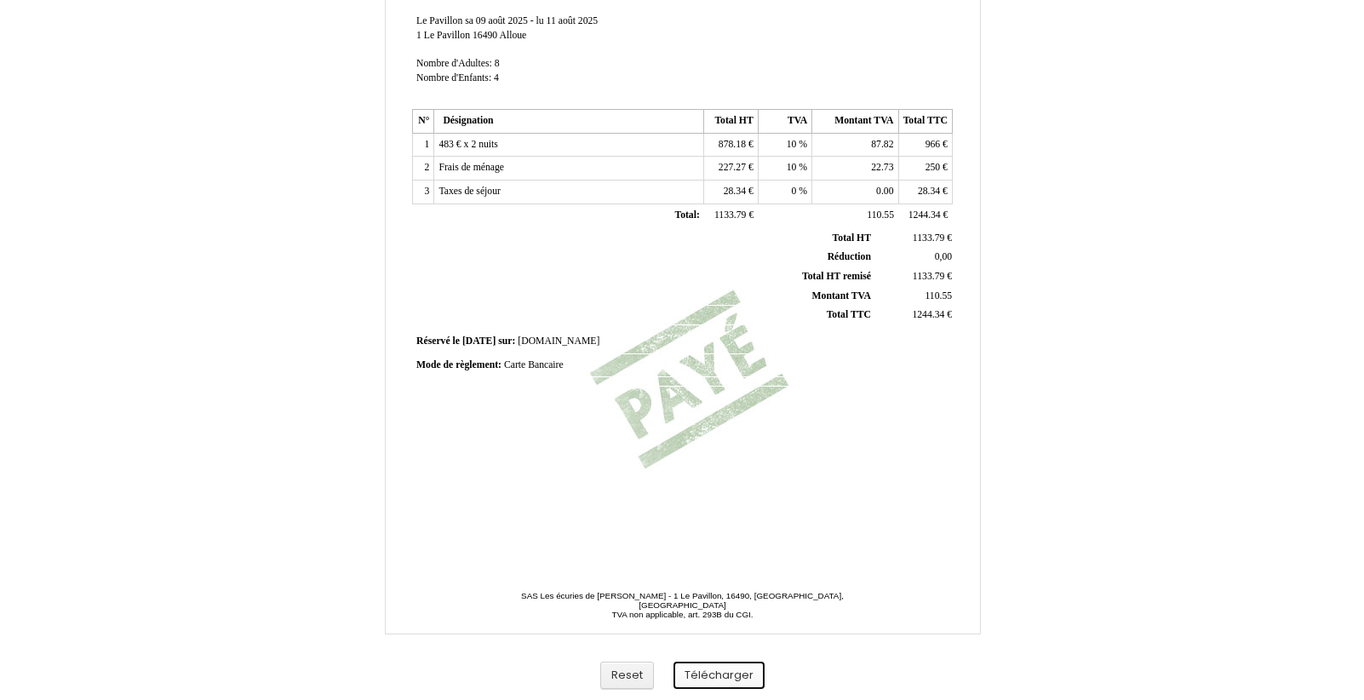
click at [709, 677] on button "Télécharger" at bounding box center [718, 675] width 91 height 28
click at [708, 678] on button "Télécharger" at bounding box center [718, 675] width 91 height 28
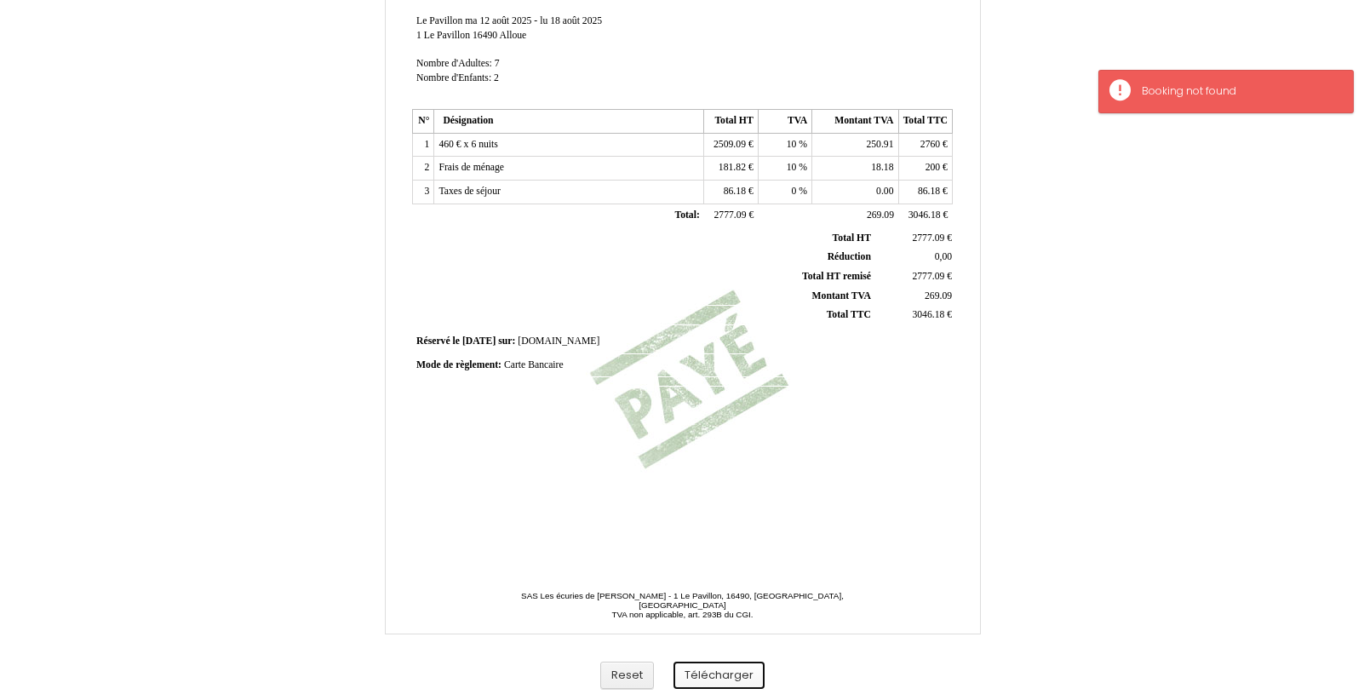
click at [708, 678] on button "Télécharger" at bounding box center [718, 675] width 91 height 28
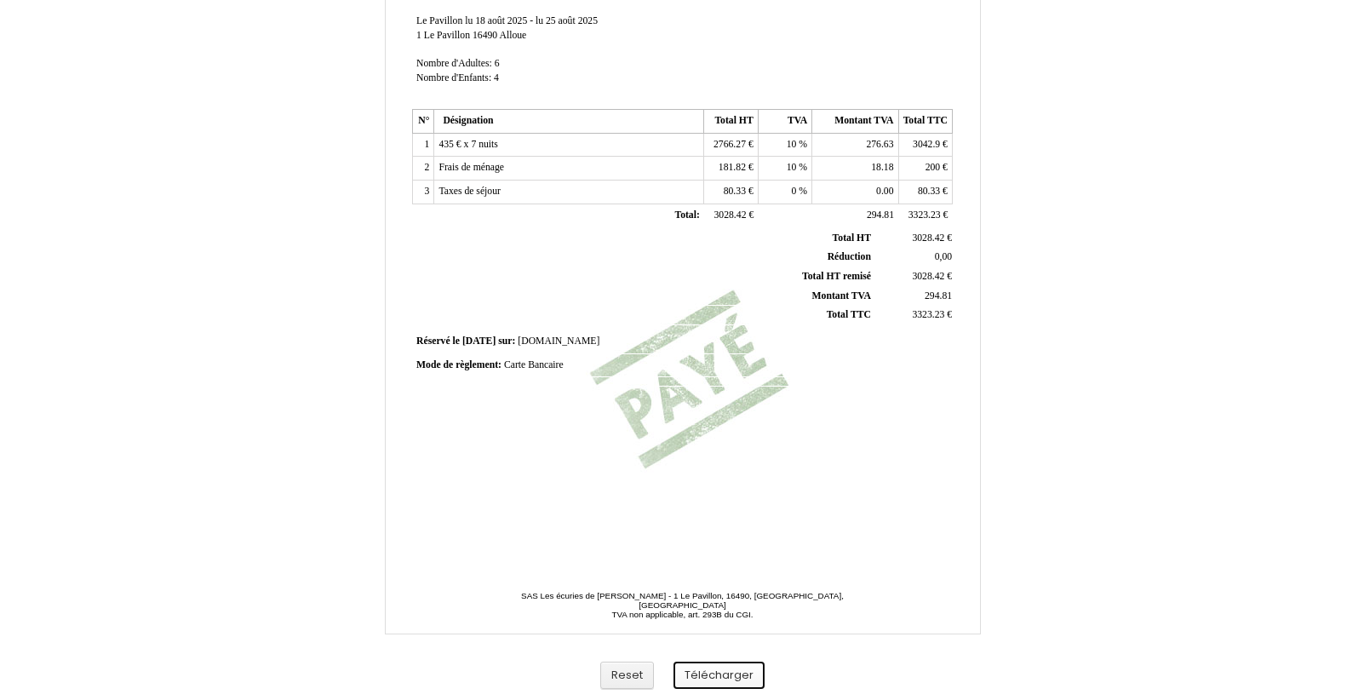
scroll to position [328, 0]
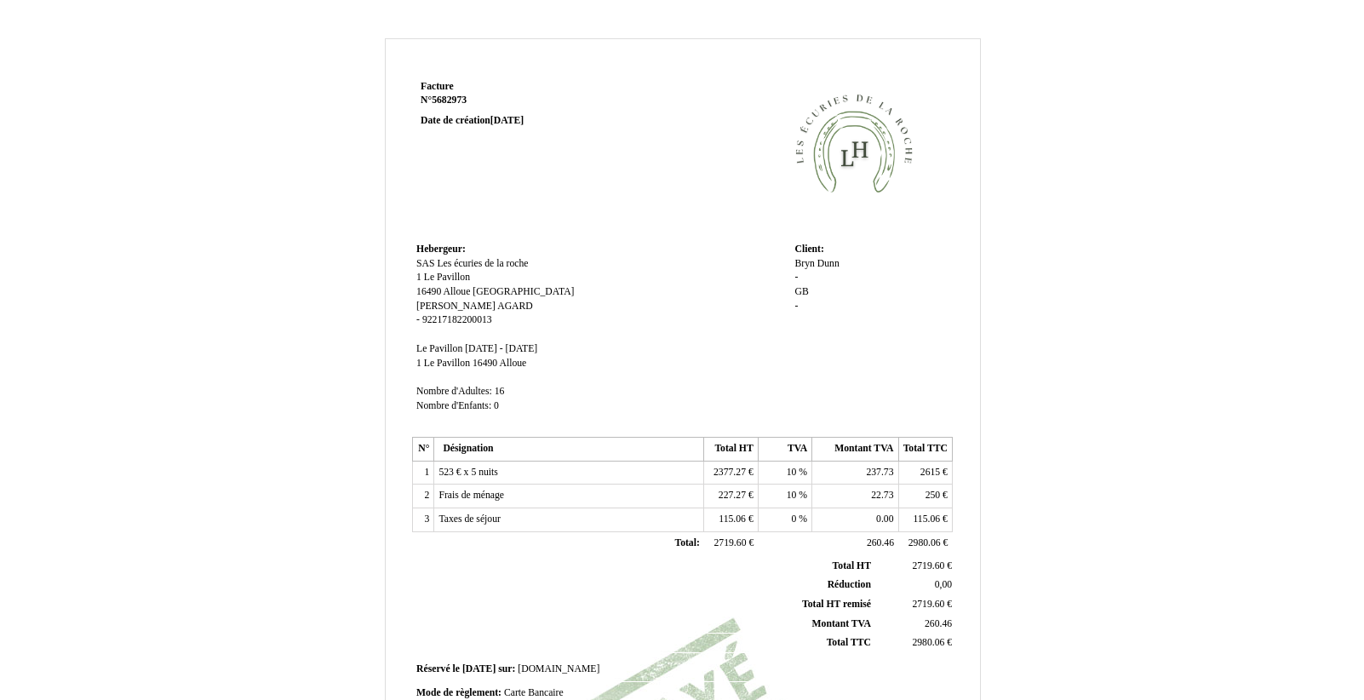
scroll to position [328, 0]
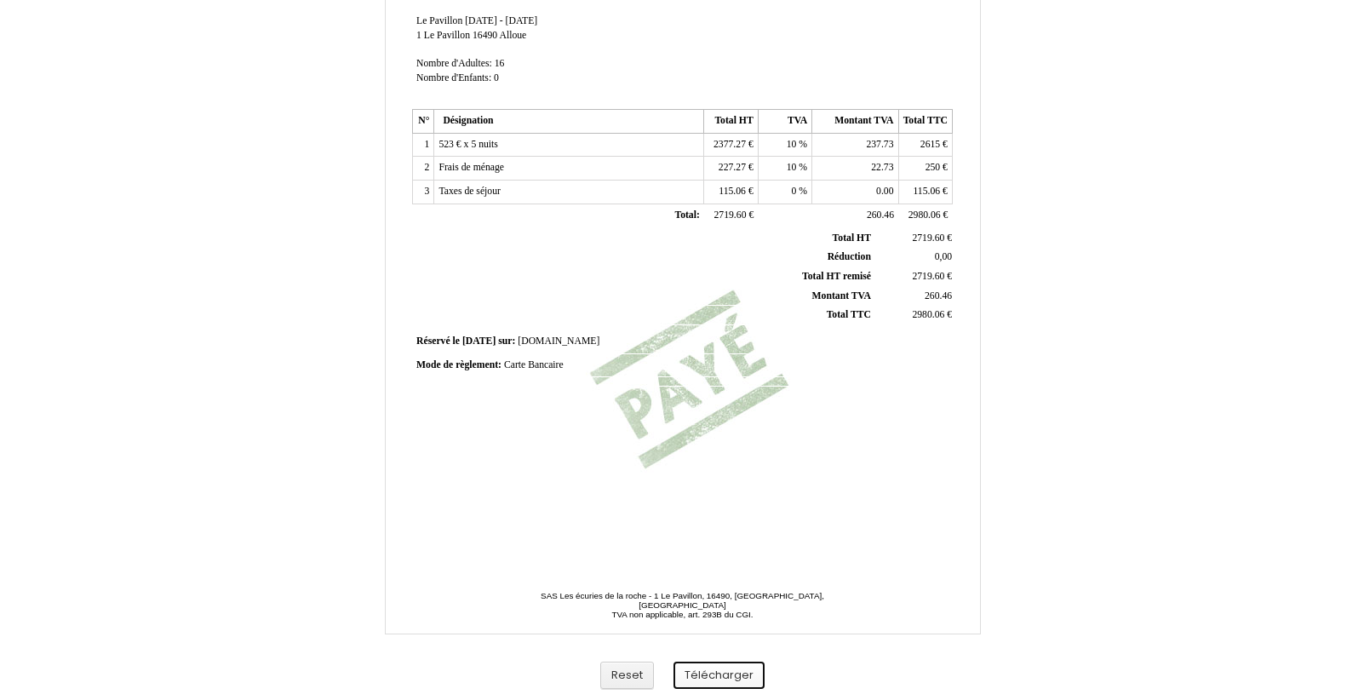
click at [724, 665] on button "Télécharger" at bounding box center [718, 675] width 91 height 28
click at [724, 683] on button "Télécharger" at bounding box center [718, 675] width 91 height 28
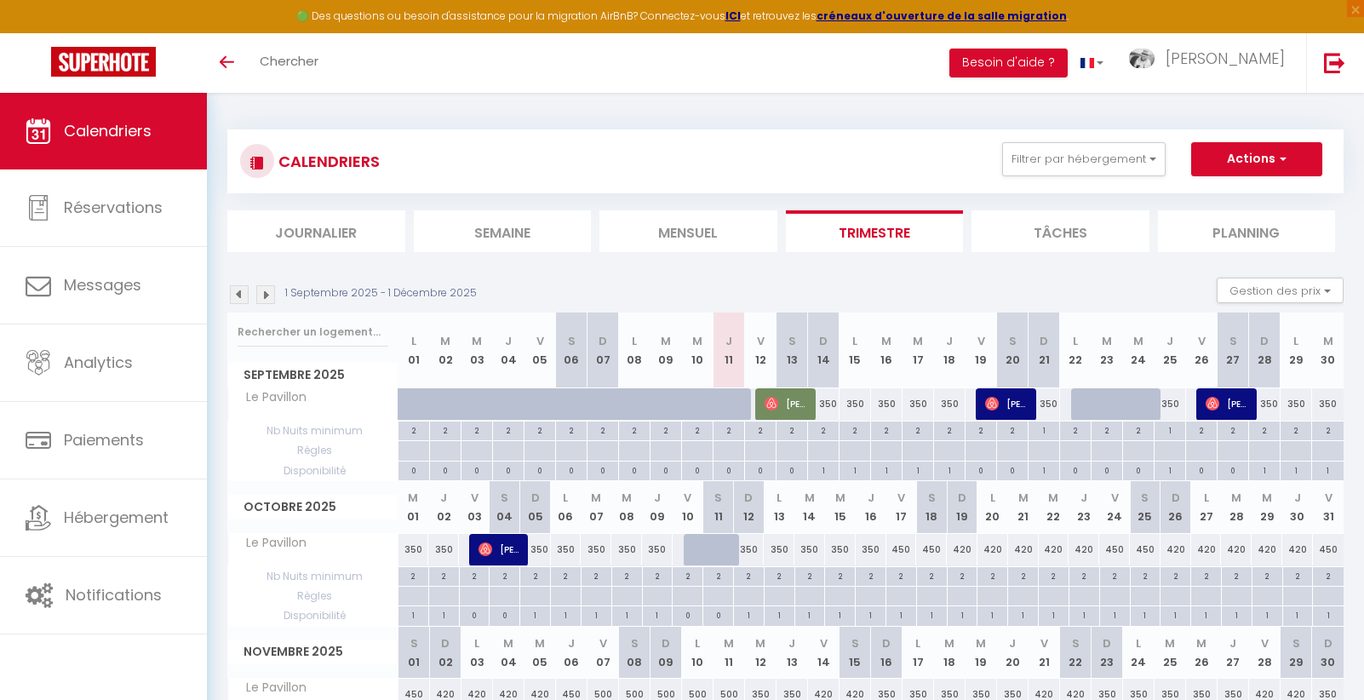
click at [266, 296] on img at bounding box center [265, 294] width 19 height 19
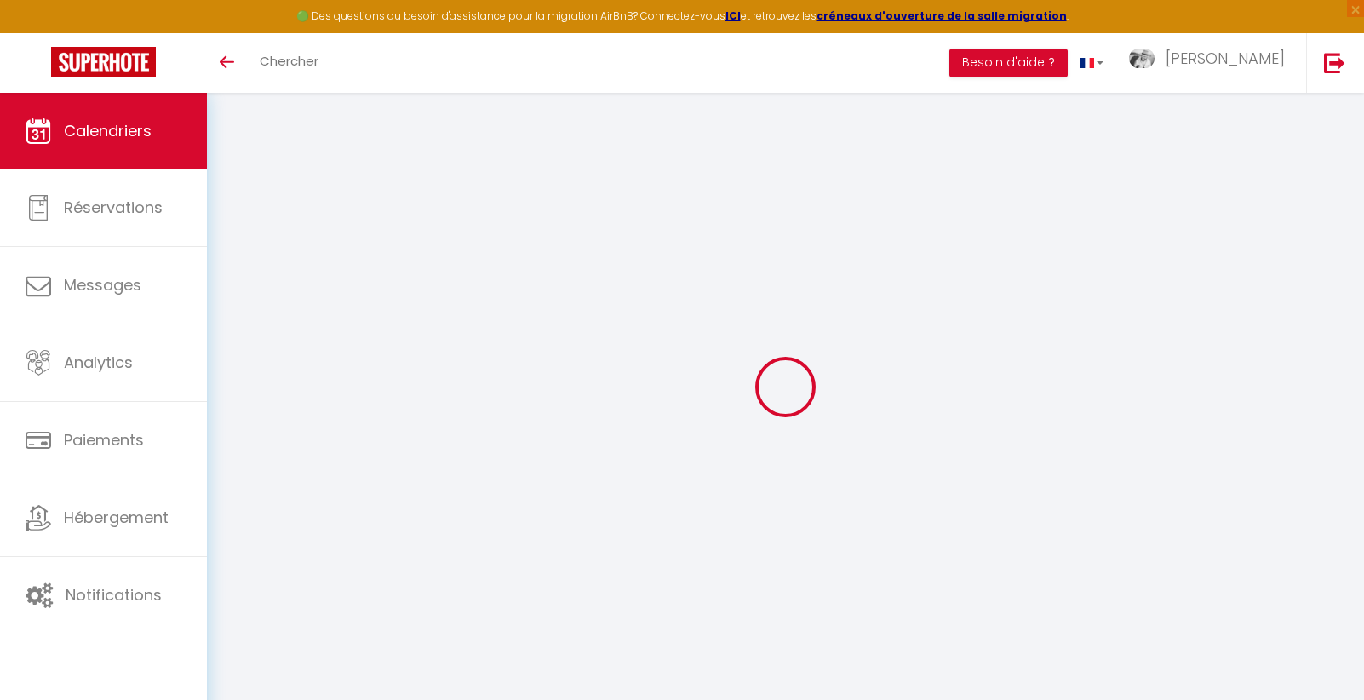
click at [266, 296] on div at bounding box center [785, 386] width 1116 height 547
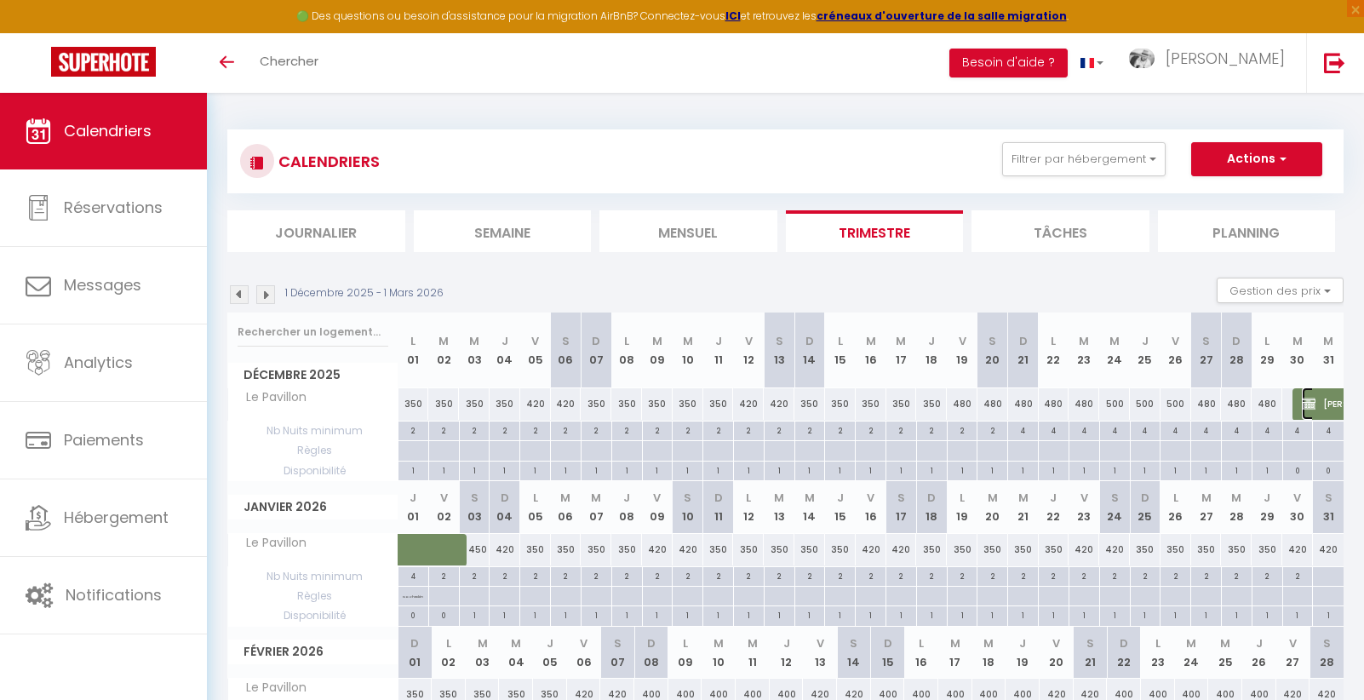
click at [1311, 404] on img at bounding box center [1309, 404] width 14 height 14
select select "OK"
select select "KO"
select select "0"
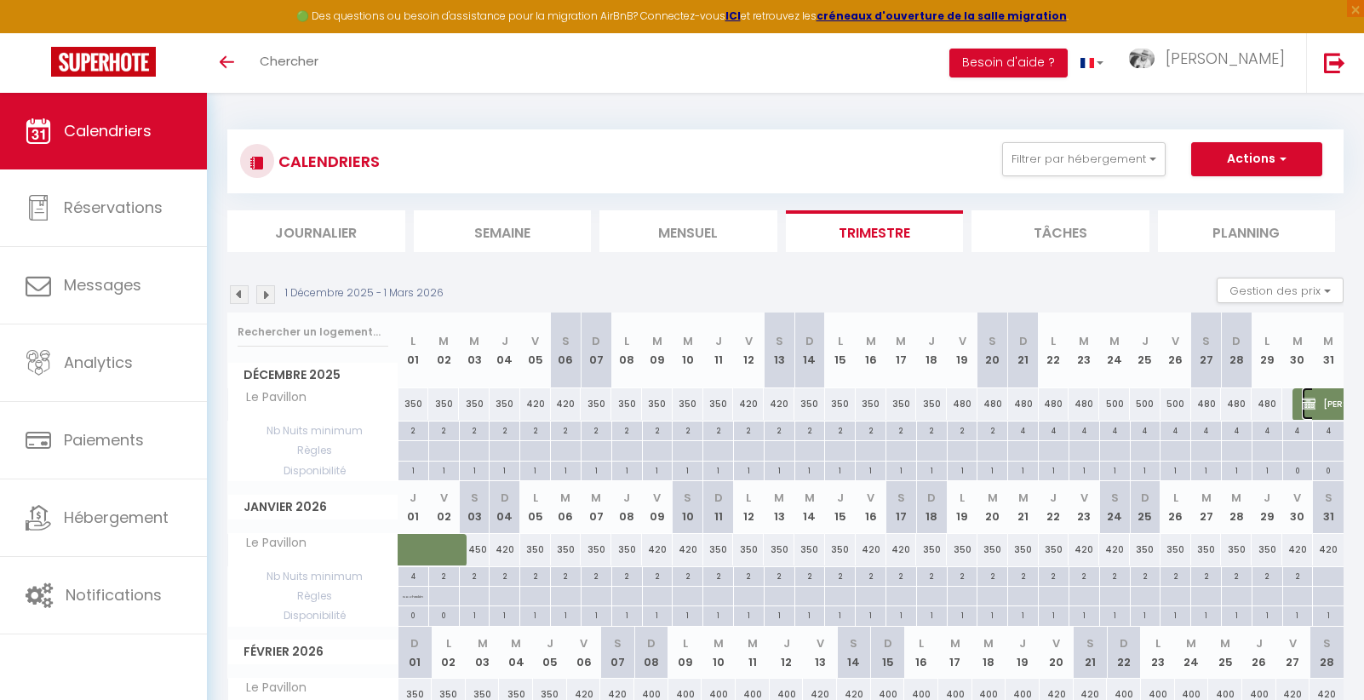
select select "1"
select select
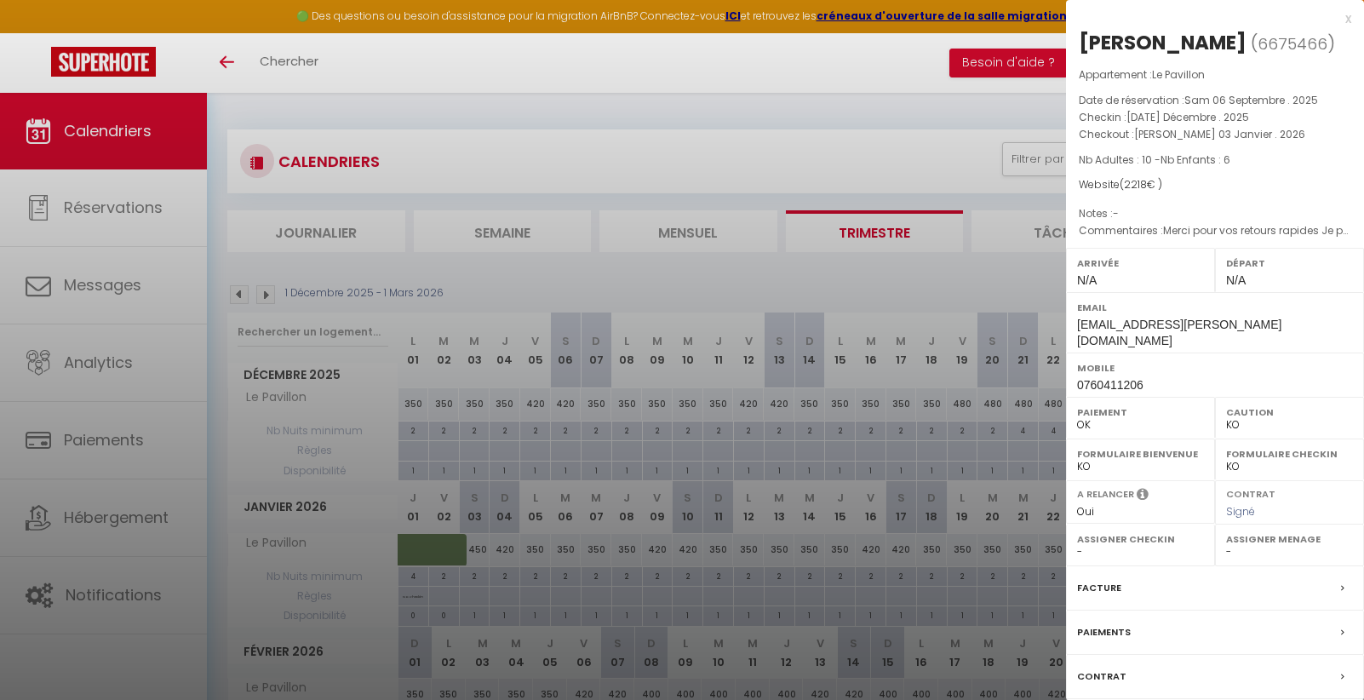
click at [1099, 579] on label "Facture" at bounding box center [1099, 588] width 44 height 18
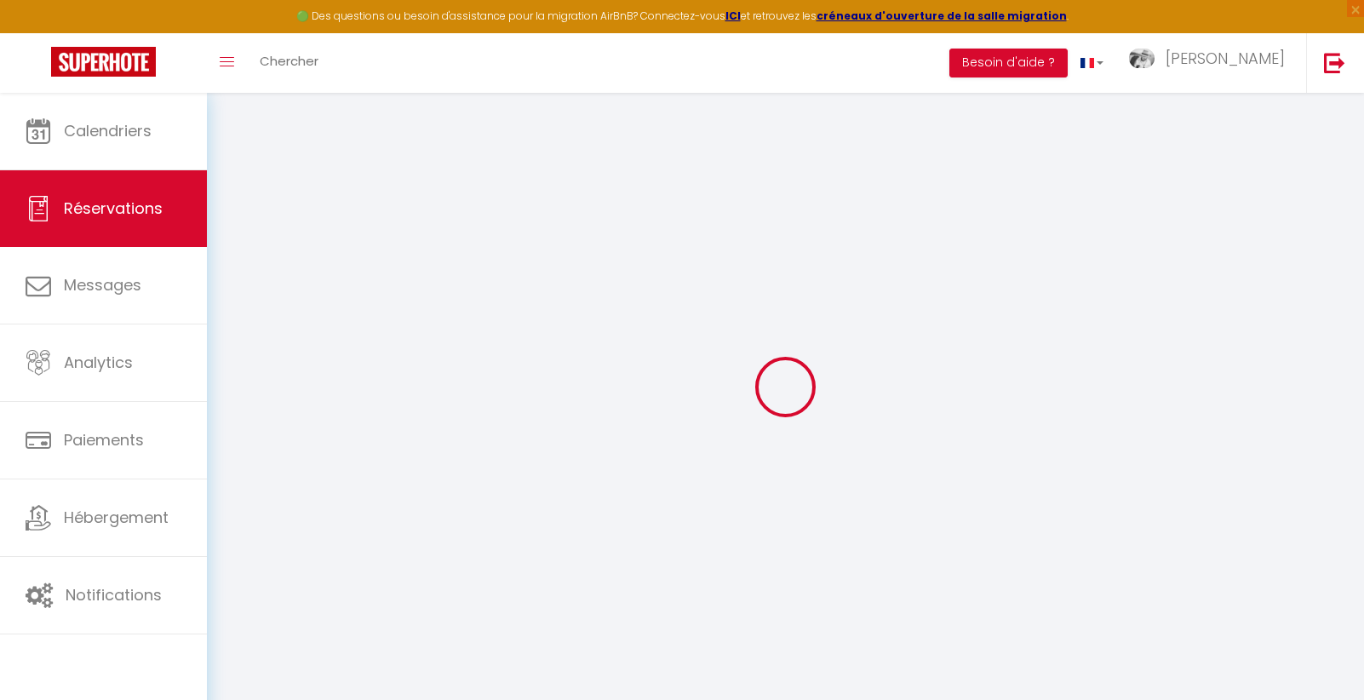
select select
checkbox input "false"
select select
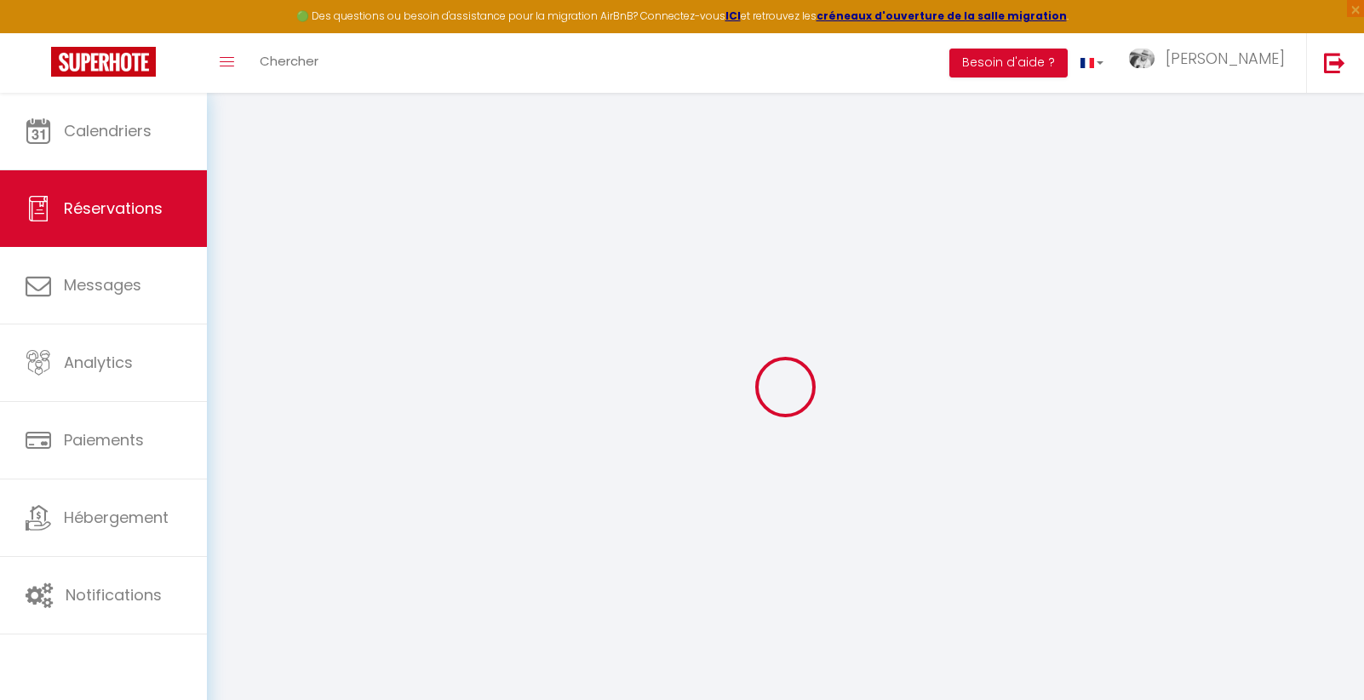
checkbox input "false"
type voyageur0 "Merci pour vos retours rapides Je pense que nous serons partants pour une balla…"
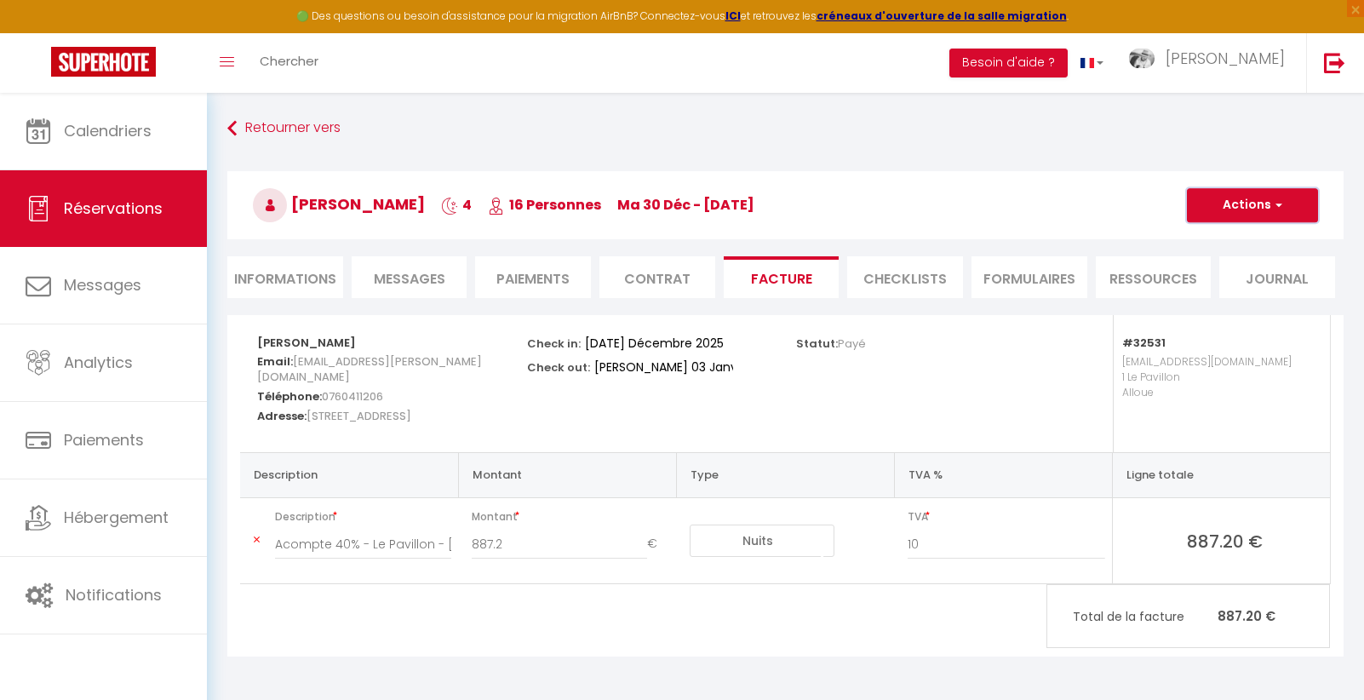
click at [1257, 196] on button "Actions" at bounding box center [1252, 205] width 131 height 34
click at [1195, 261] on link "Aperçu et éditer" at bounding box center [1239, 265] width 143 height 22
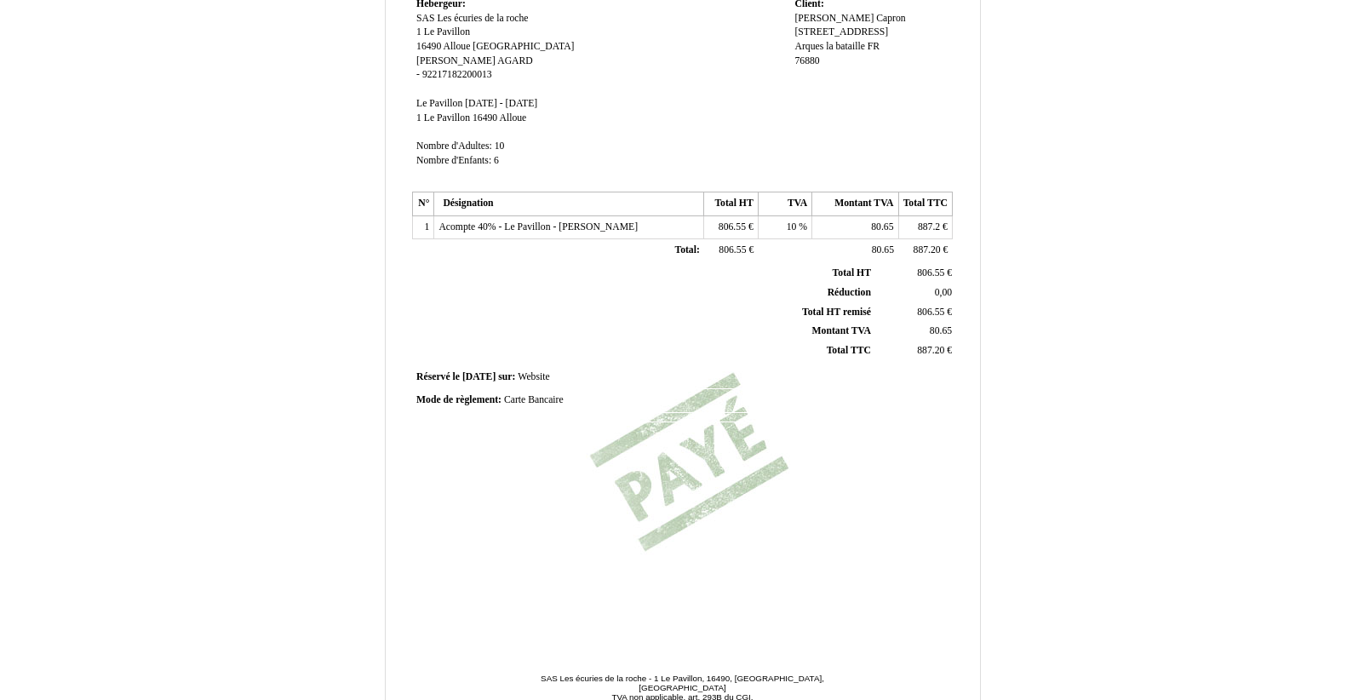
scroll to position [328, 0]
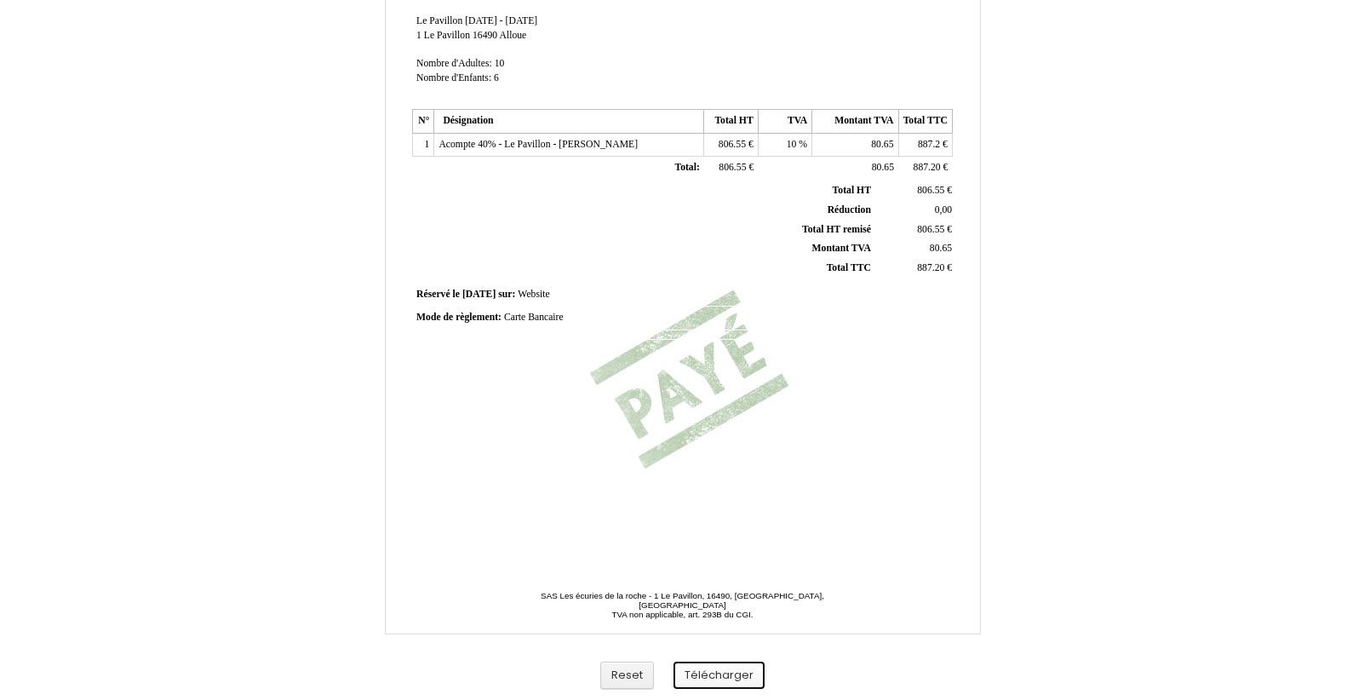
click at [703, 674] on button "Télécharger" at bounding box center [718, 675] width 91 height 28
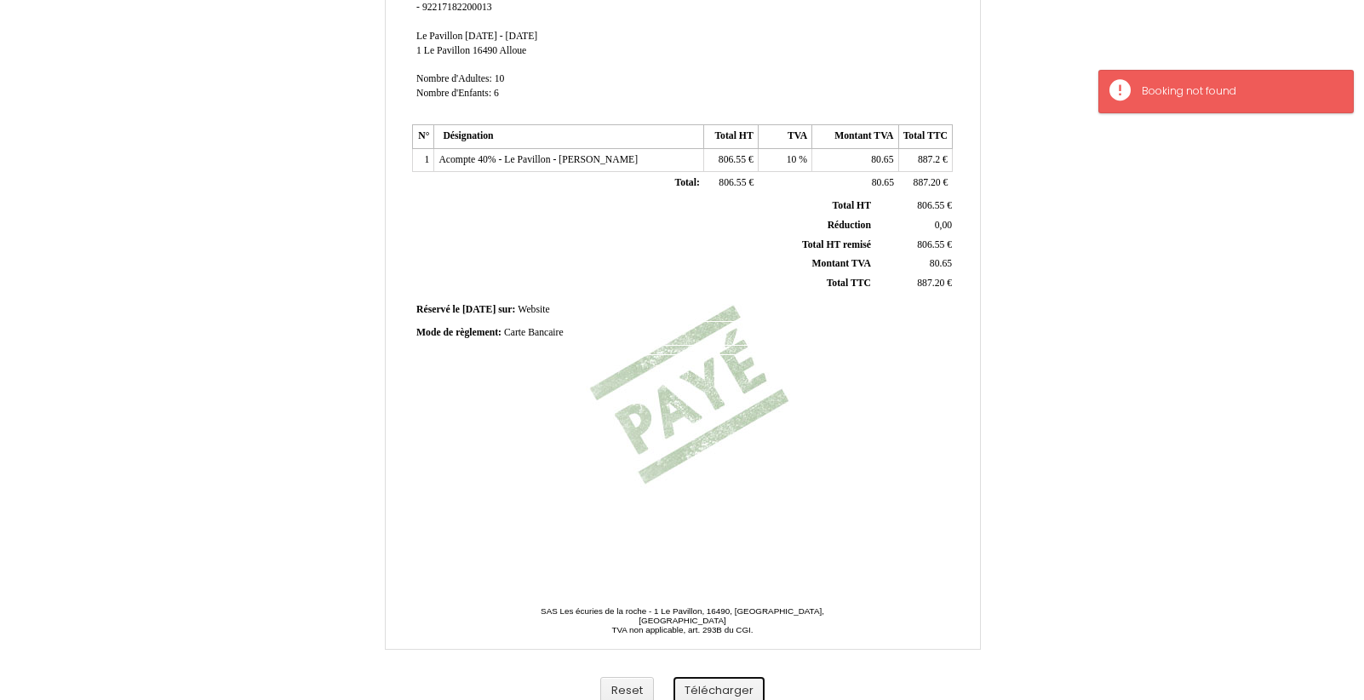
scroll to position [0, 0]
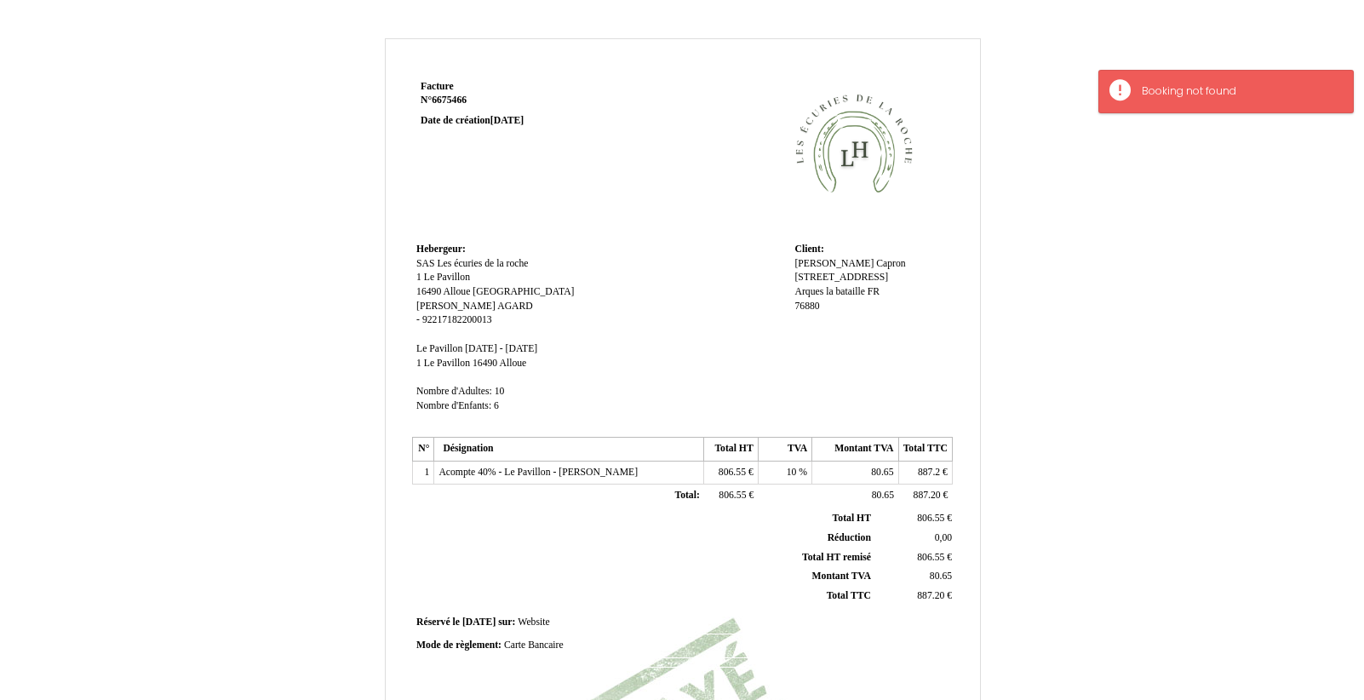
click at [1142, 505] on div "Facture Facture N° 6675466 6675466 Date de création [DATE] Hebergeur: Hebergeur…" at bounding box center [683, 532] width 996 height 988
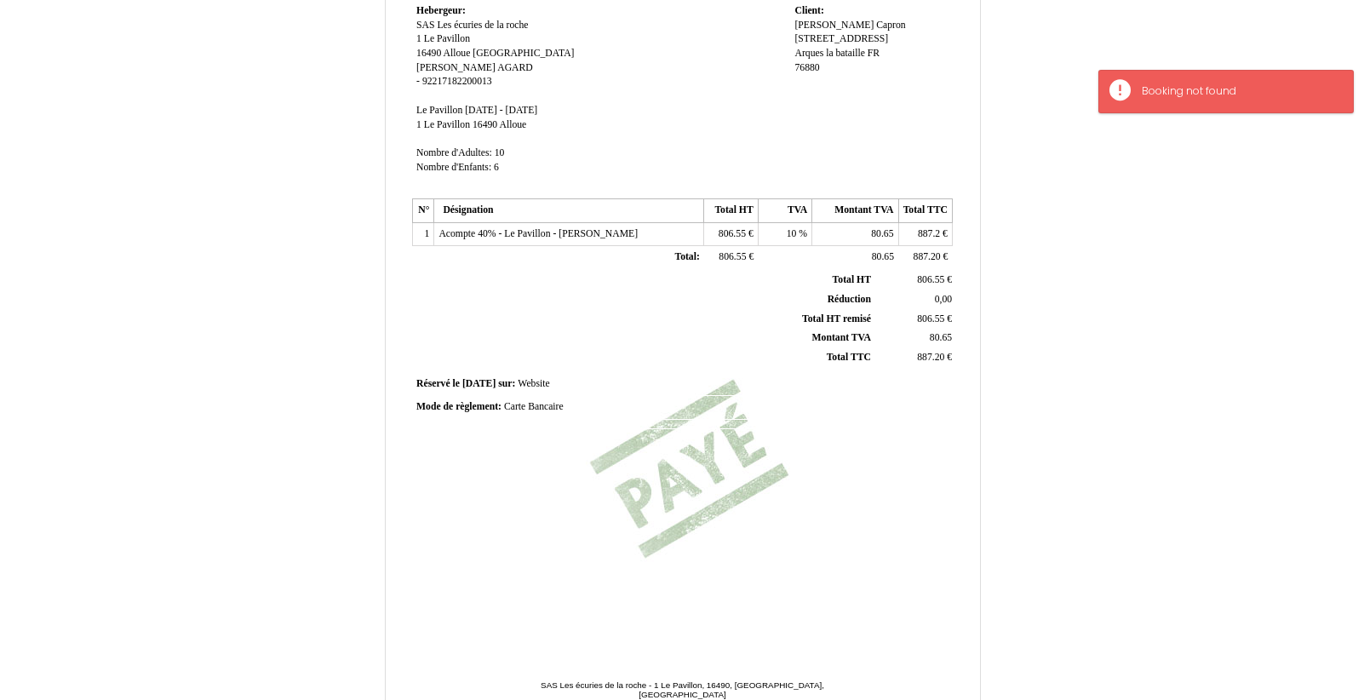
scroll to position [328, 0]
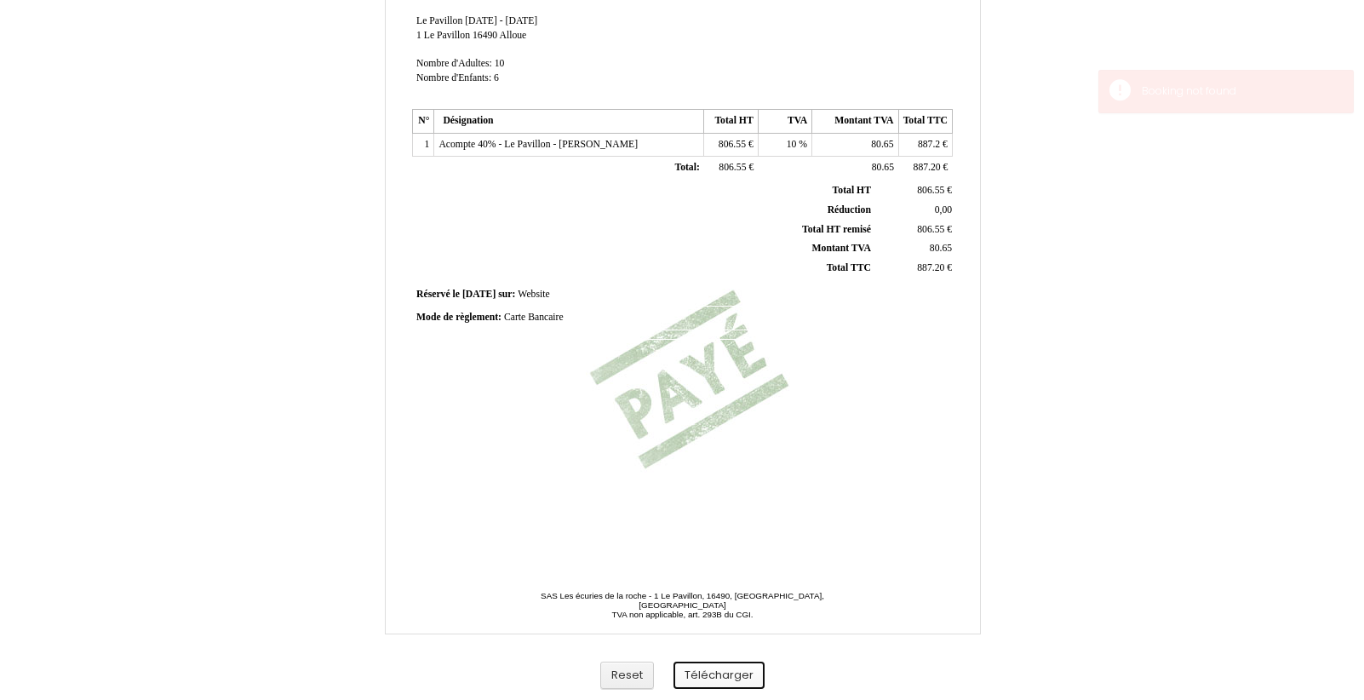
click at [716, 664] on button "Télécharger" at bounding box center [718, 675] width 91 height 28
